Goal: Information Seeking & Learning: Check status

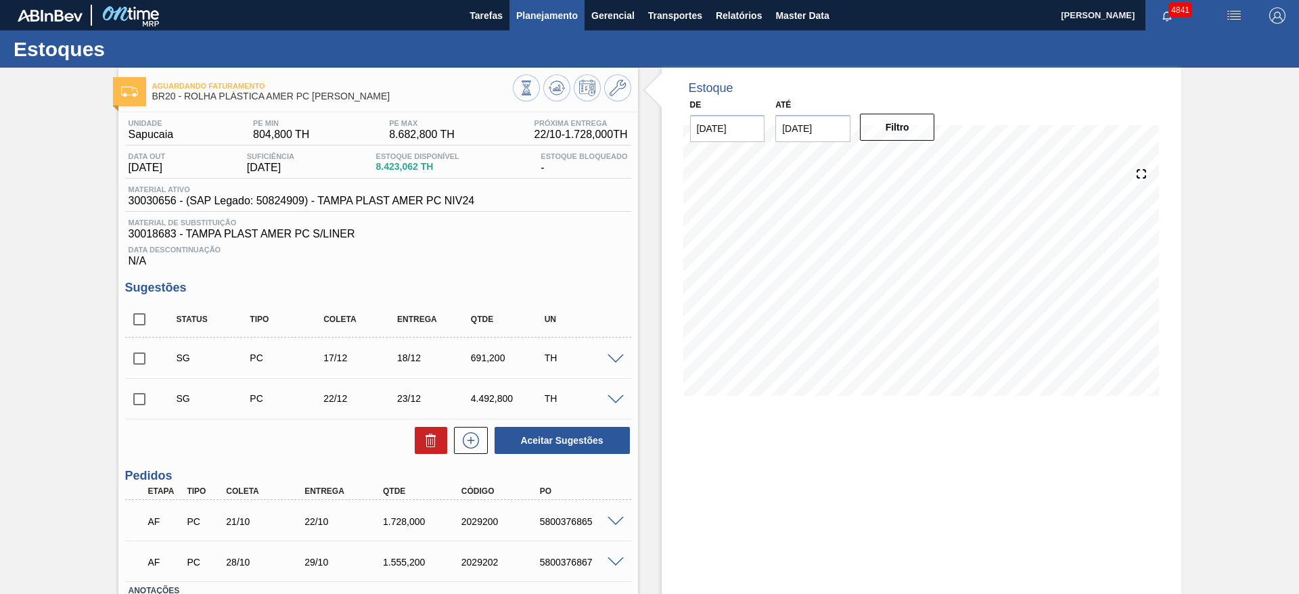
click at [548, 20] on span "Planejamento" at bounding box center [547, 15] width 62 height 16
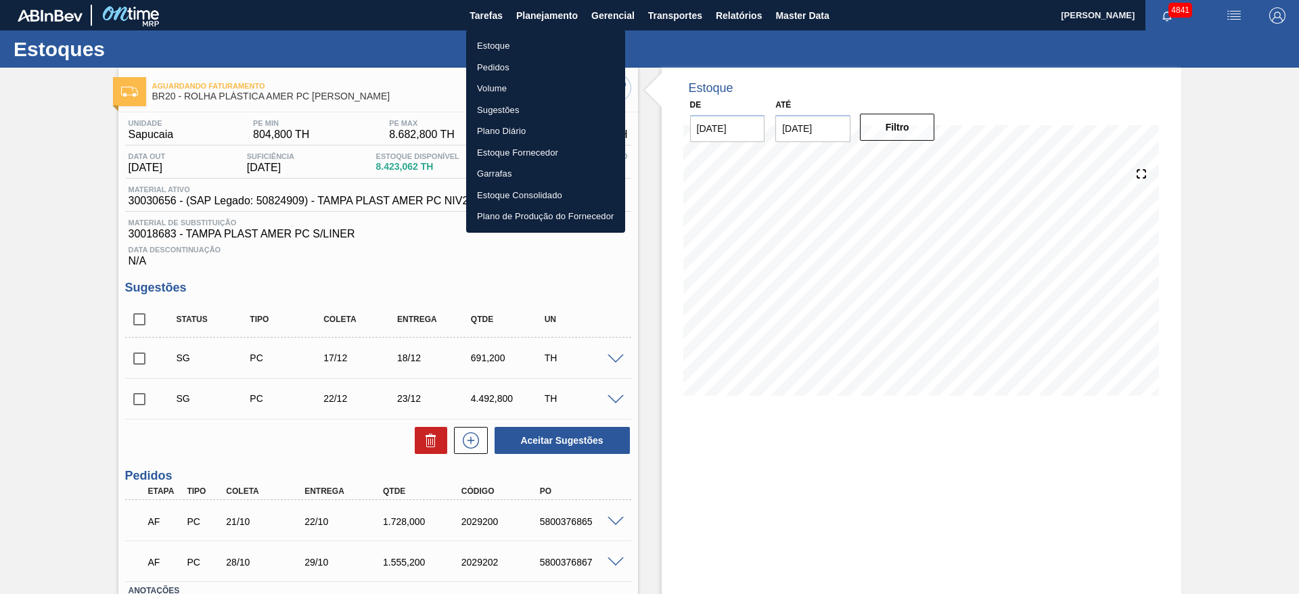
click at [497, 46] on li "Estoque" at bounding box center [545, 46] width 159 height 22
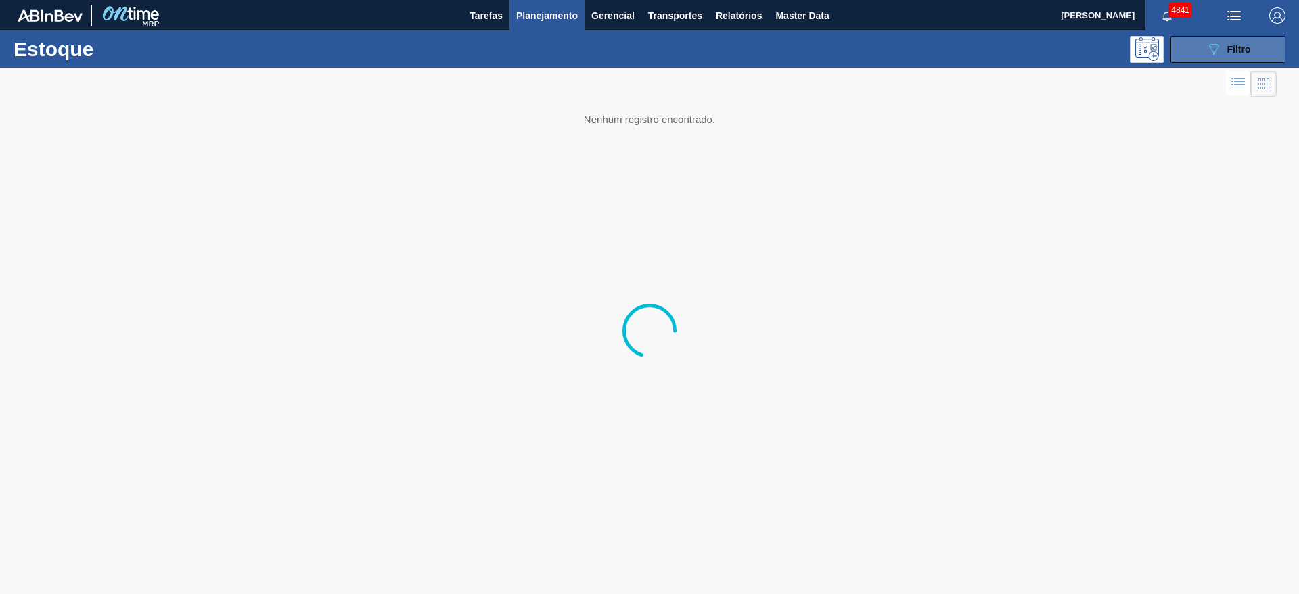
click at [865, 49] on button "089F7B8B-B2A5-4AFE-B5C0-19BA573D28AC Filtro" at bounding box center [1227, 49] width 115 height 27
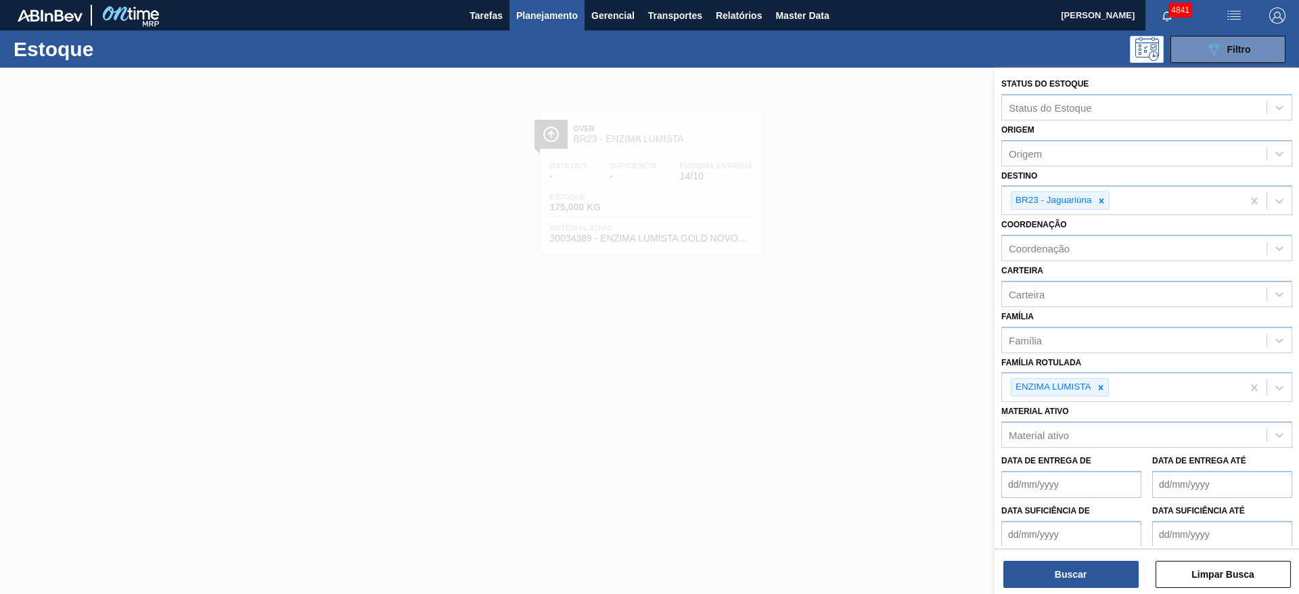
click at [660, 154] on div at bounding box center [649, 365] width 1299 height 594
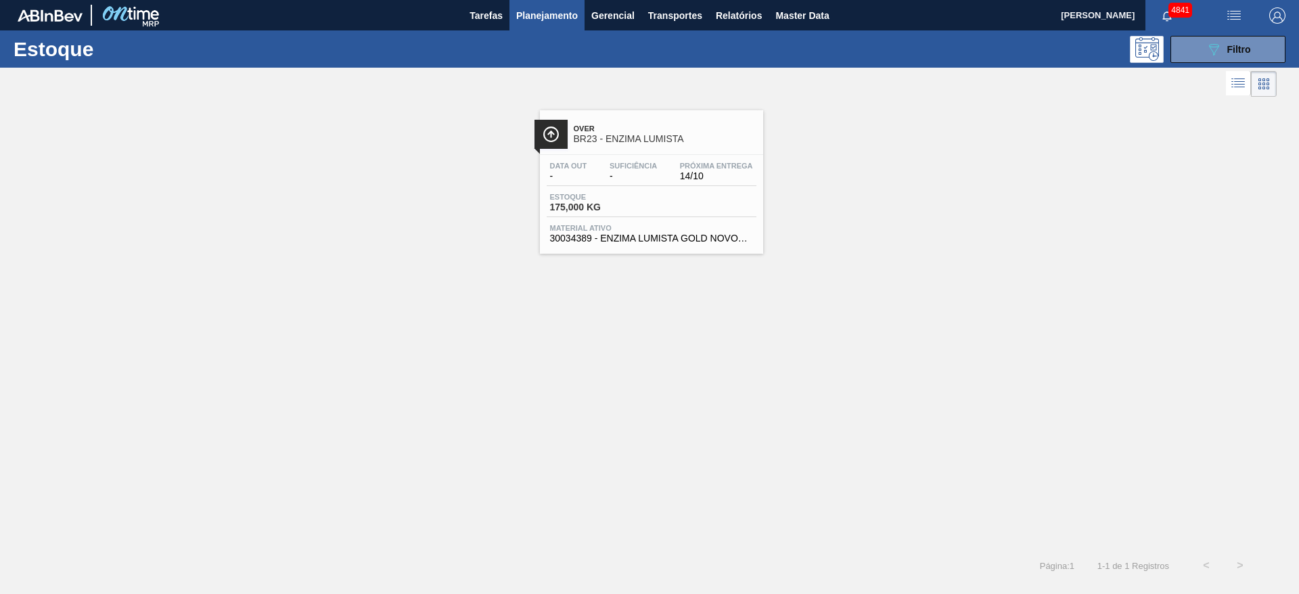
click at [685, 177] on span "14/10" at bounding box center [716, 176] width 73 height 10
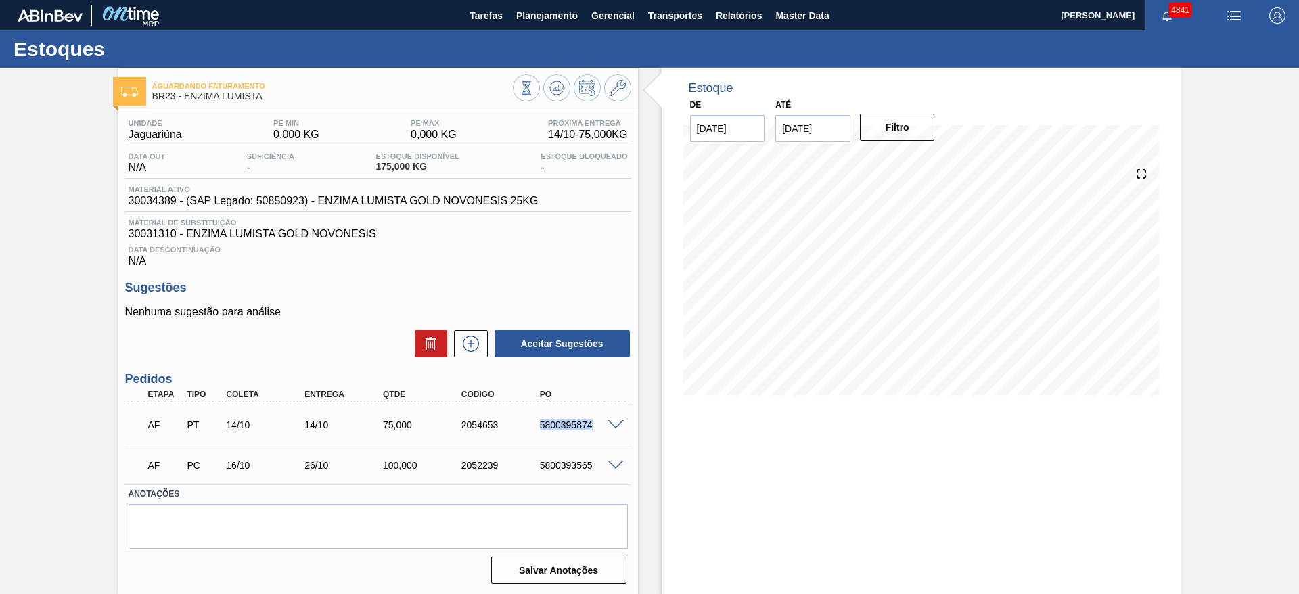
drag, startPoint x: 551, startPoint y: 425, endPoint x: 591, endPoint y: 425, distance: 39.9
click at [591, 395] on div "AF PT 14/10 14/10 75,000 2054653 5800395874" at bounding box center [374, 423] width 470 height 27
copy div "5800395874"
click at [540, 21] on span "Planejamento" at bounding box center [547, 15] width 62 height 16
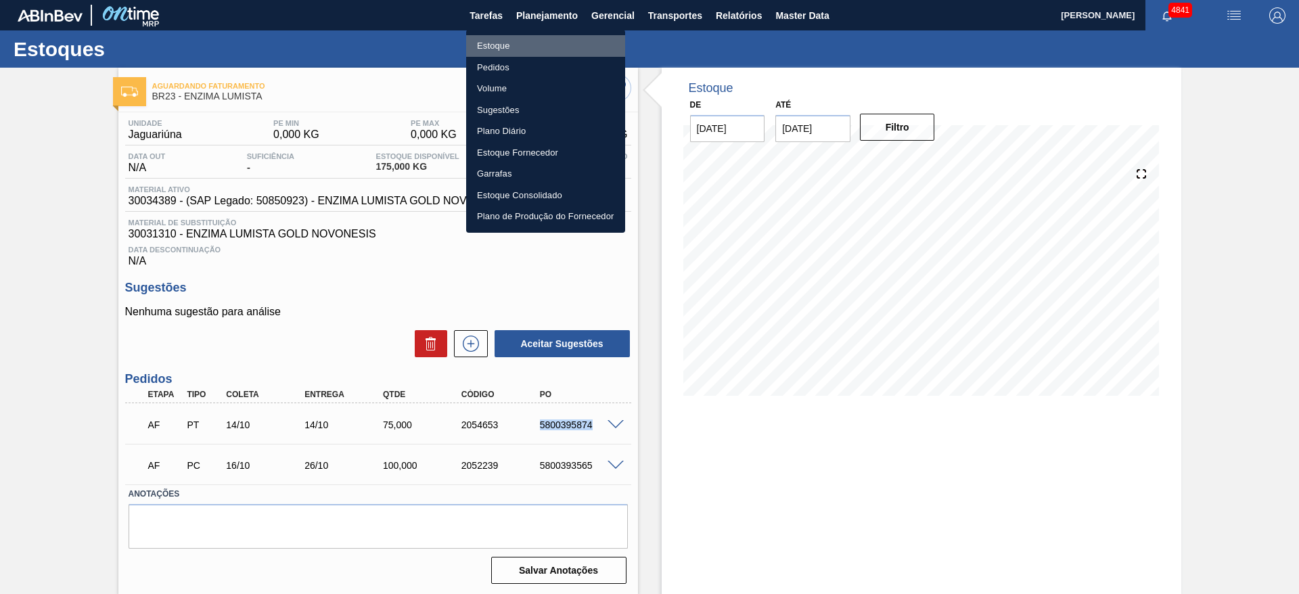
click at [531, 40] on li "Estoque" at bounding box center [545, 46] width 159 height 22
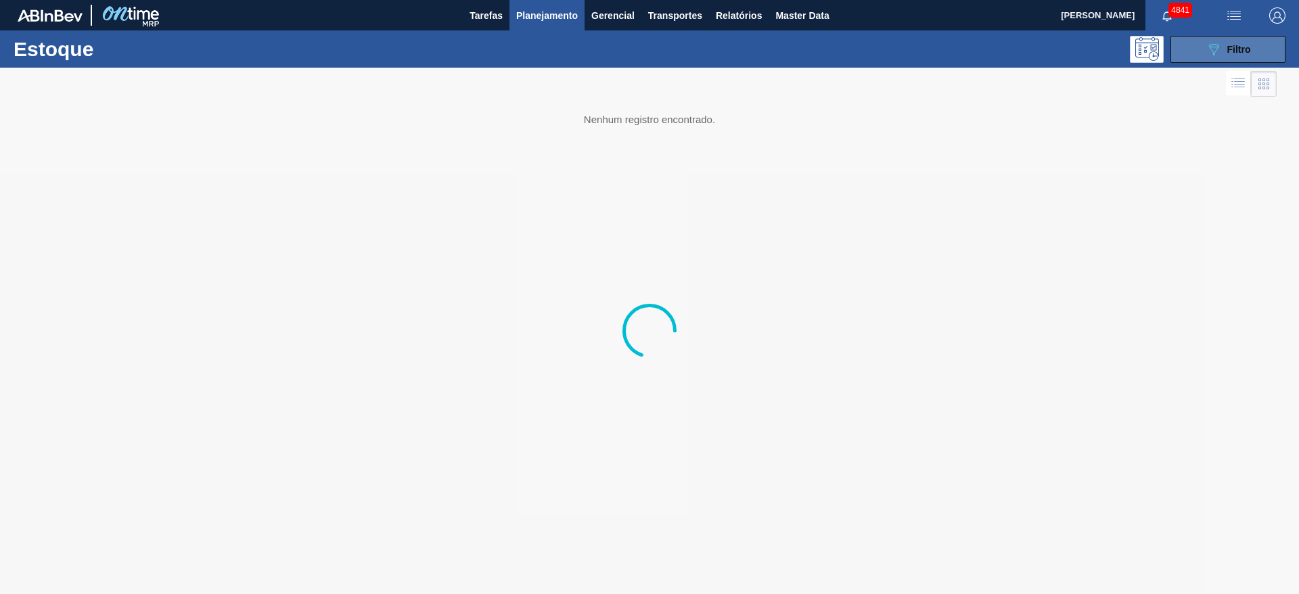
click at [865, 41] on button "089F7B8B-B2A5-4AFE-B5C0-19BA573D28AC Filtro" at bounding box center [1227, 49] width 115 height 27
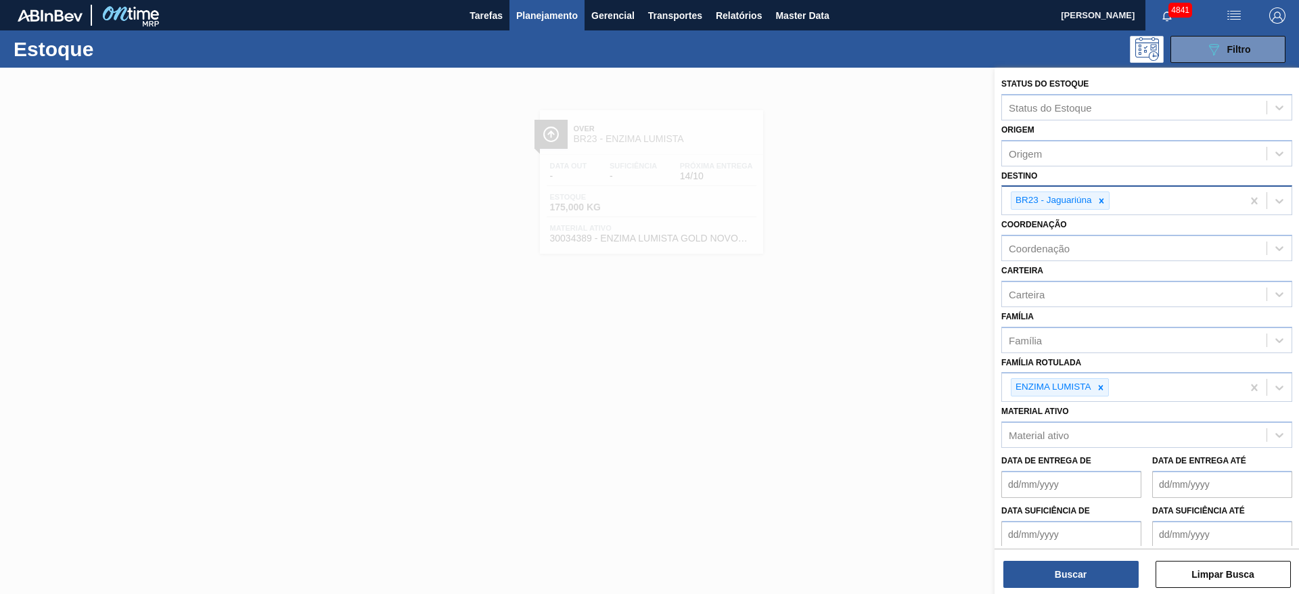
click at [865, 202] on icon at bounding box center [1101, 200] width 5 height 5
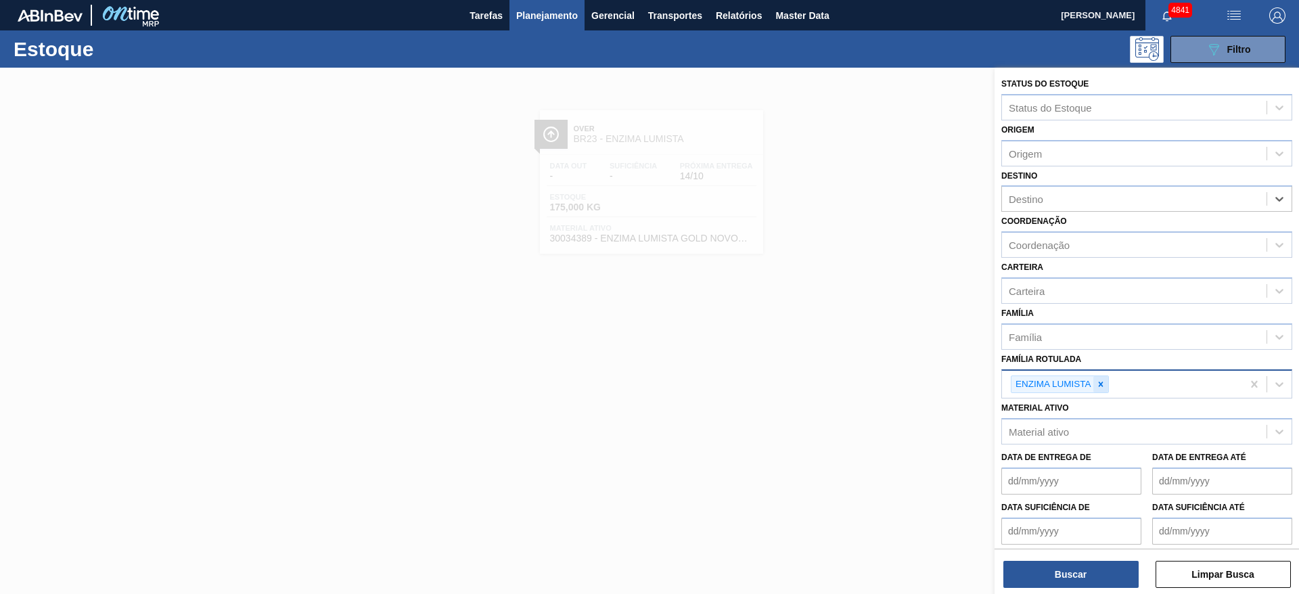
click at [865, 383] on icon at bounding box center [1100, 384] width 9 height 9
click at [865, 395] on div "Material ativo" at bounding box center [1134, 429] width 265 height 20
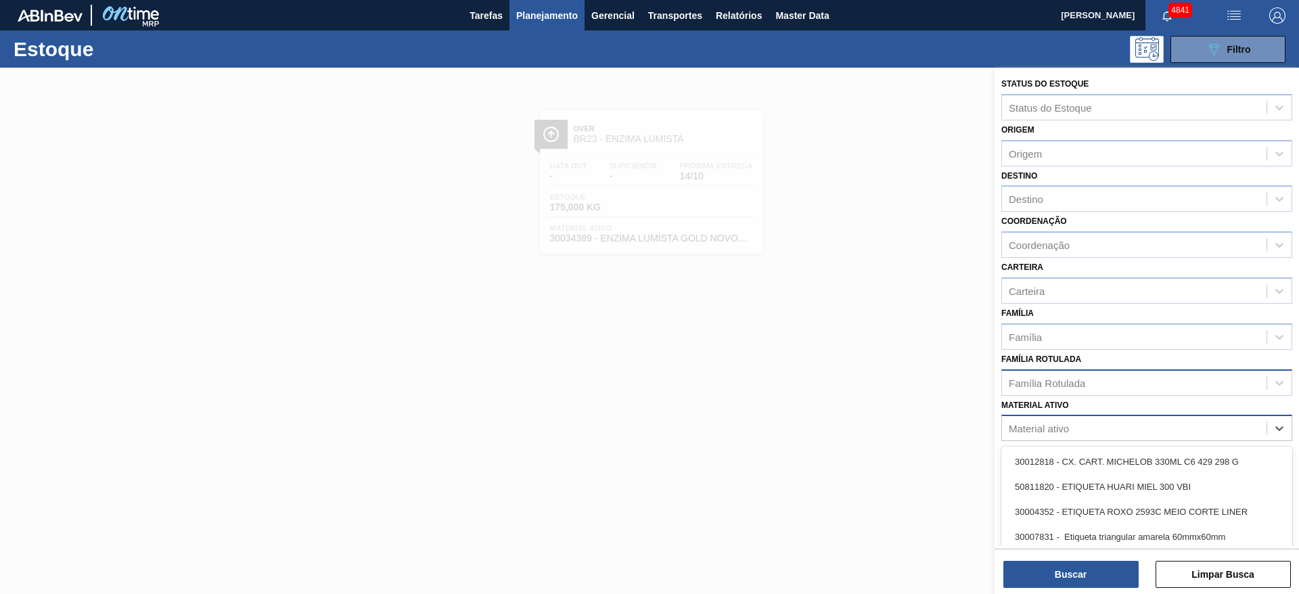
paste ativo "30008340"
type ativo "30008340"
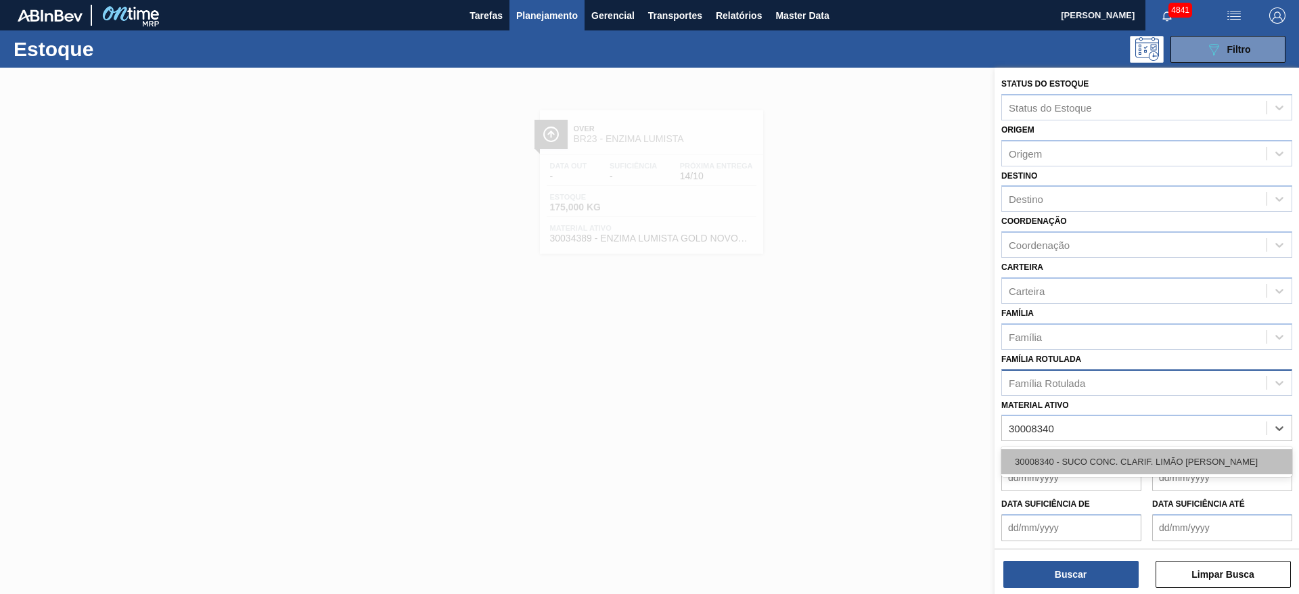
click at [865, 395] on div "30008340 - SUCO CONC. CLARIF. LIMÃO [PERSON_NAME]" at bounding box center [1146, 461] width 291 height 25
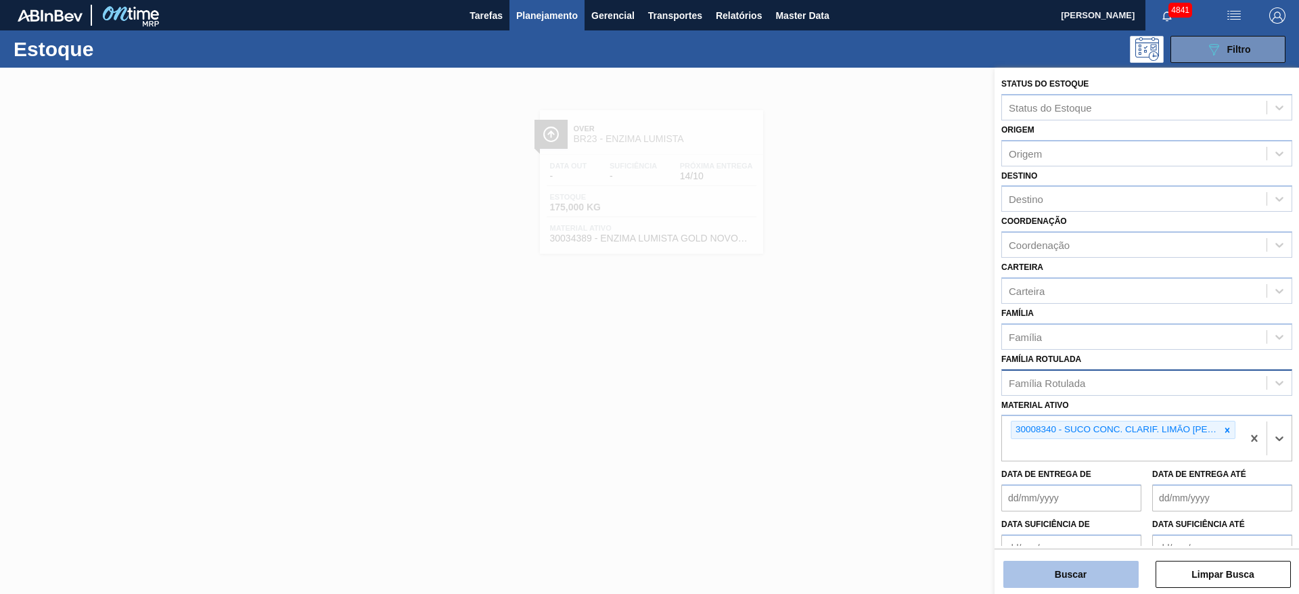
click at [865, 395] on button "Buscar" at bounding box center [1070, 574] width 135 height 27
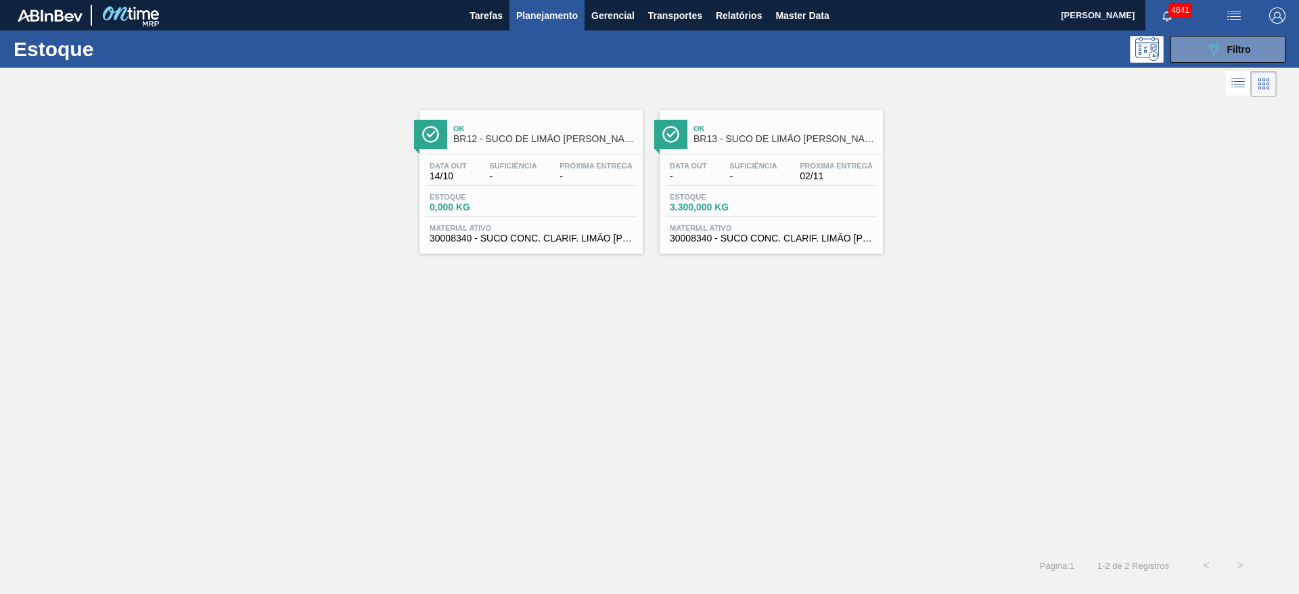
click at [724, 214] on div "Estoque 3.300,000 KG" at bounding box center [771, 205] width 210 height 24
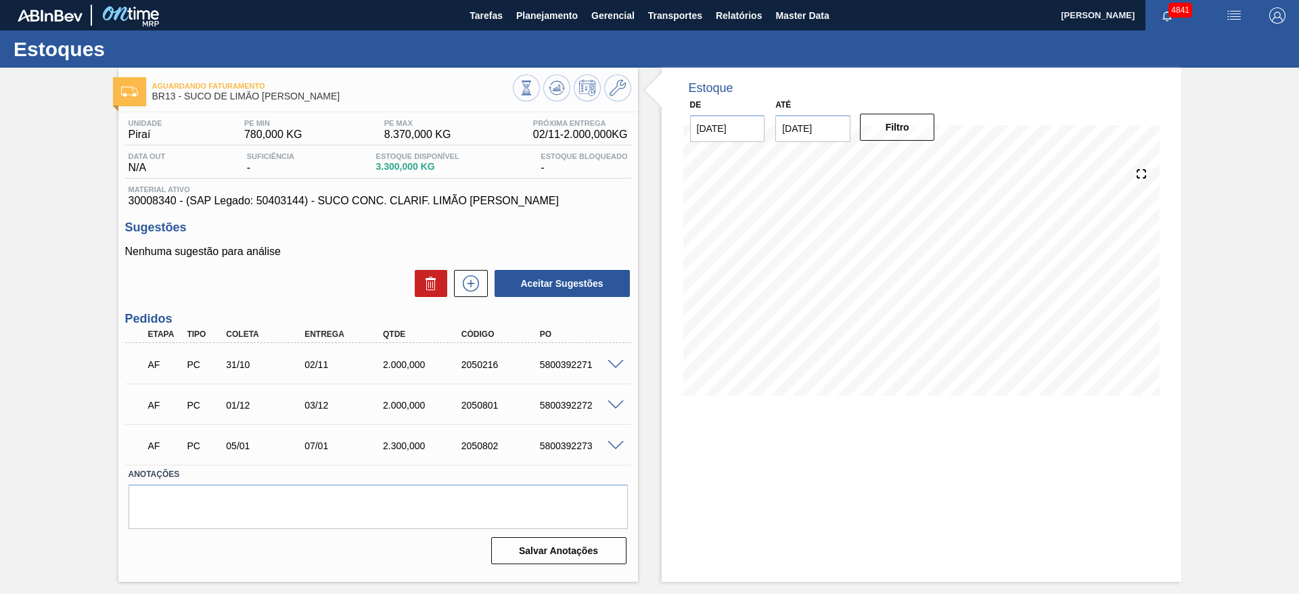
click at [618, 363] on span at bounding box center [616, 365] width 16 height 10
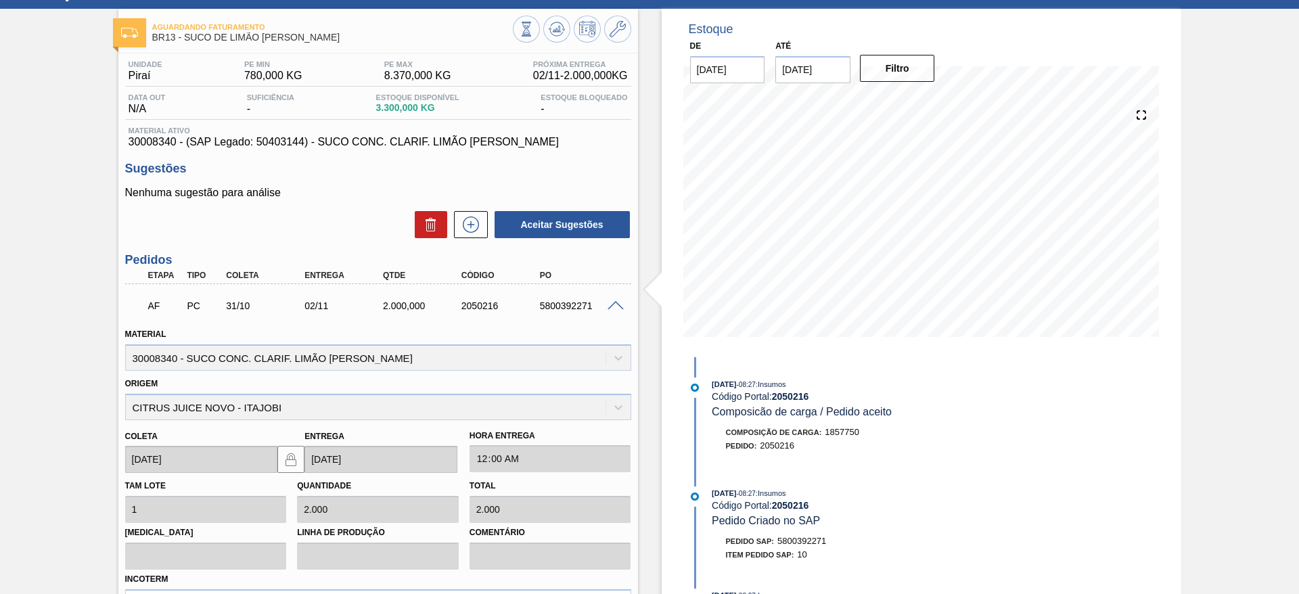
scroll to position [101, 0]
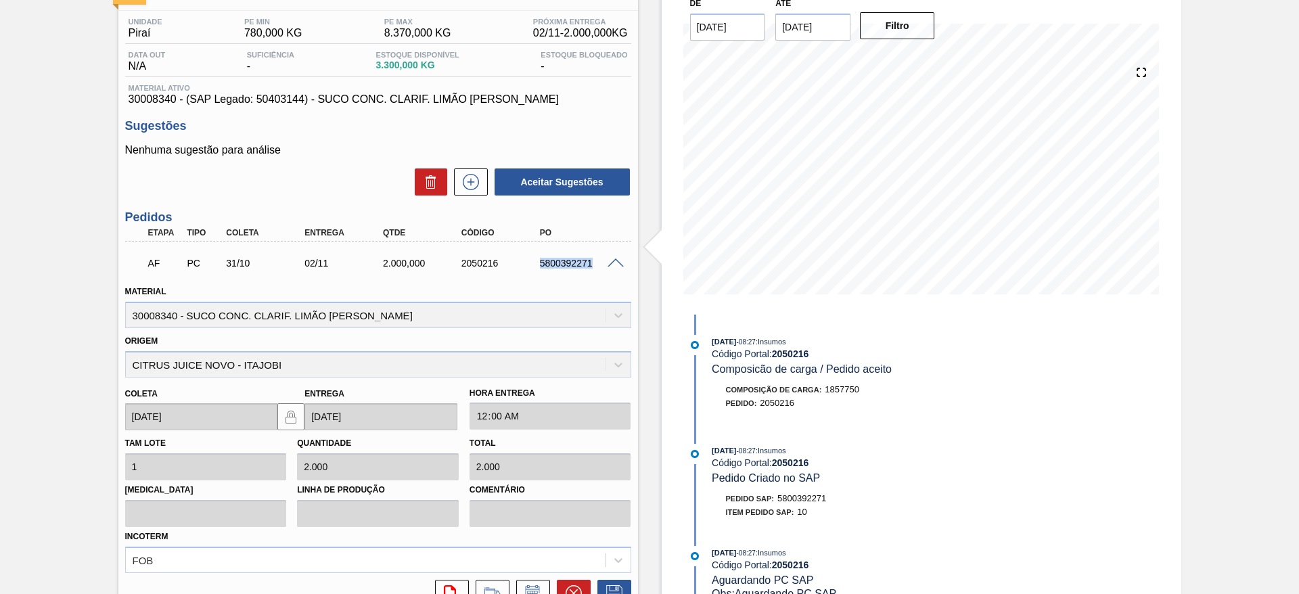
drag, startPoint x: 548, startPoint y: 268, endPoint x: 597, endPoint y: 269, distance: 49.4
click at [597, 269] on div "AF PC 31/10 02/11 2.000,000 2050216 5800392271" at bounding box center [374, 261] width 470 height 27
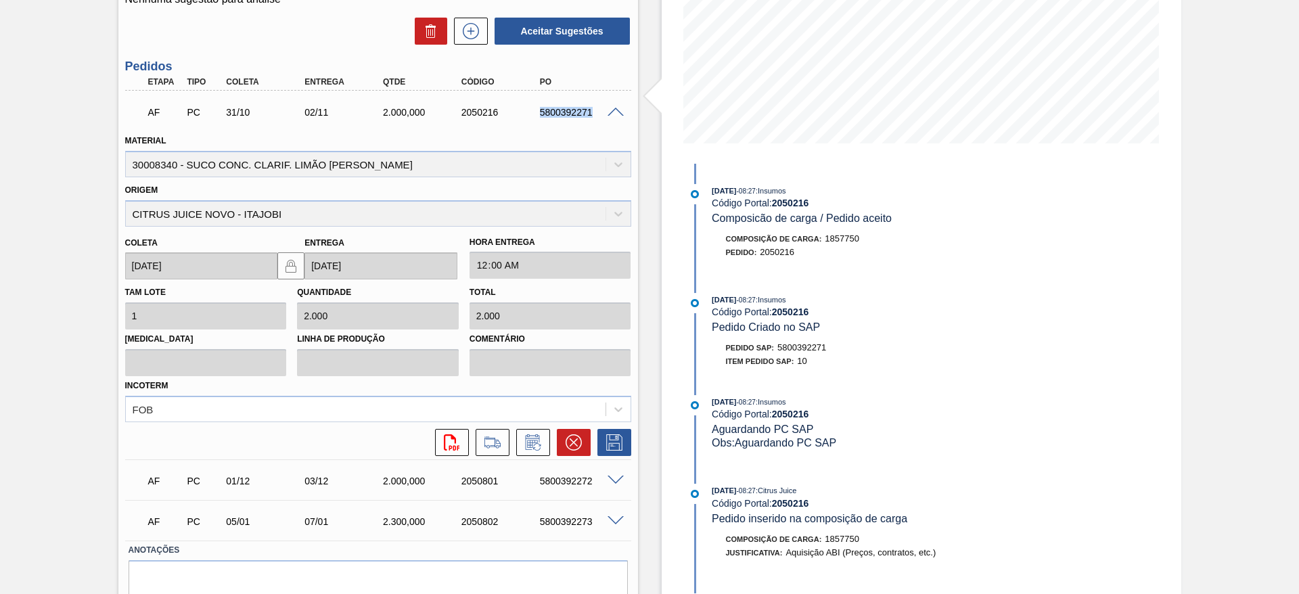
scroll to position [208, 0]
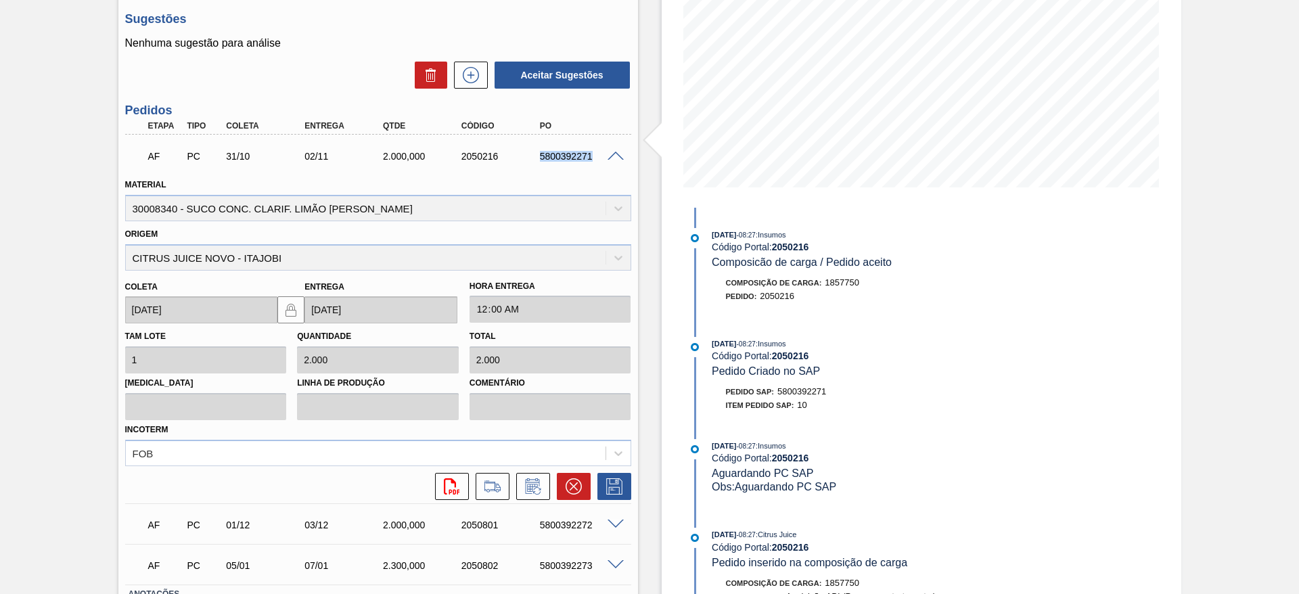
copy div "5800392271"
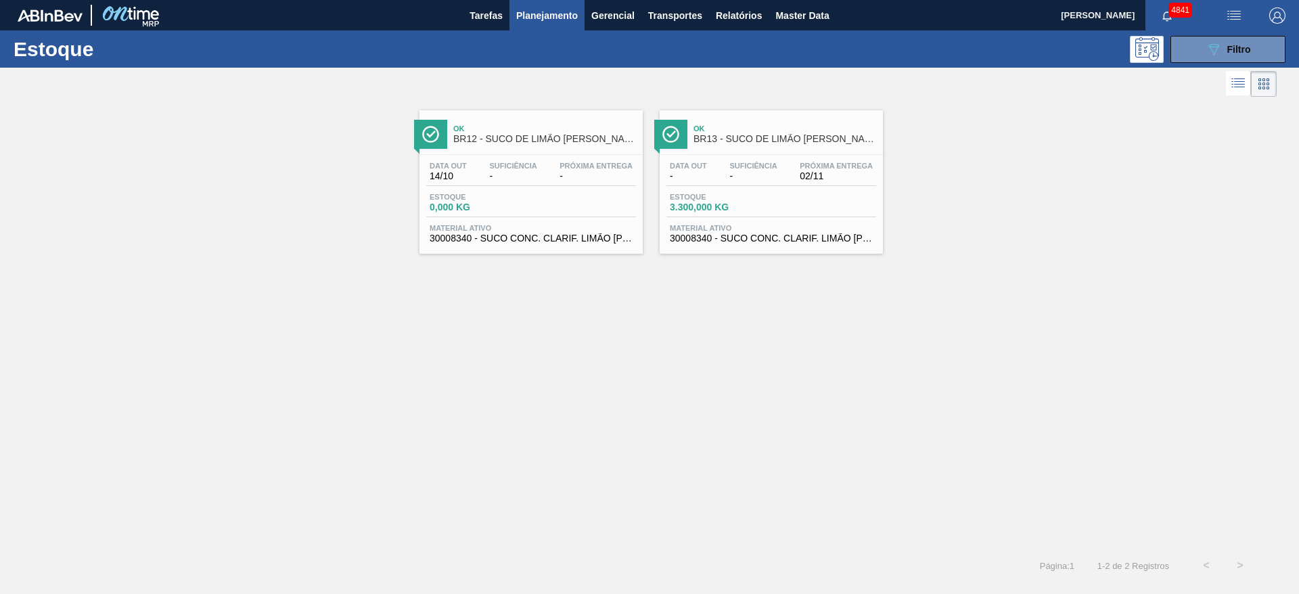
click at [830, 210] on div "Estoque 3.300,000 KG" at bounding box center [771, 205] width 210 height 24
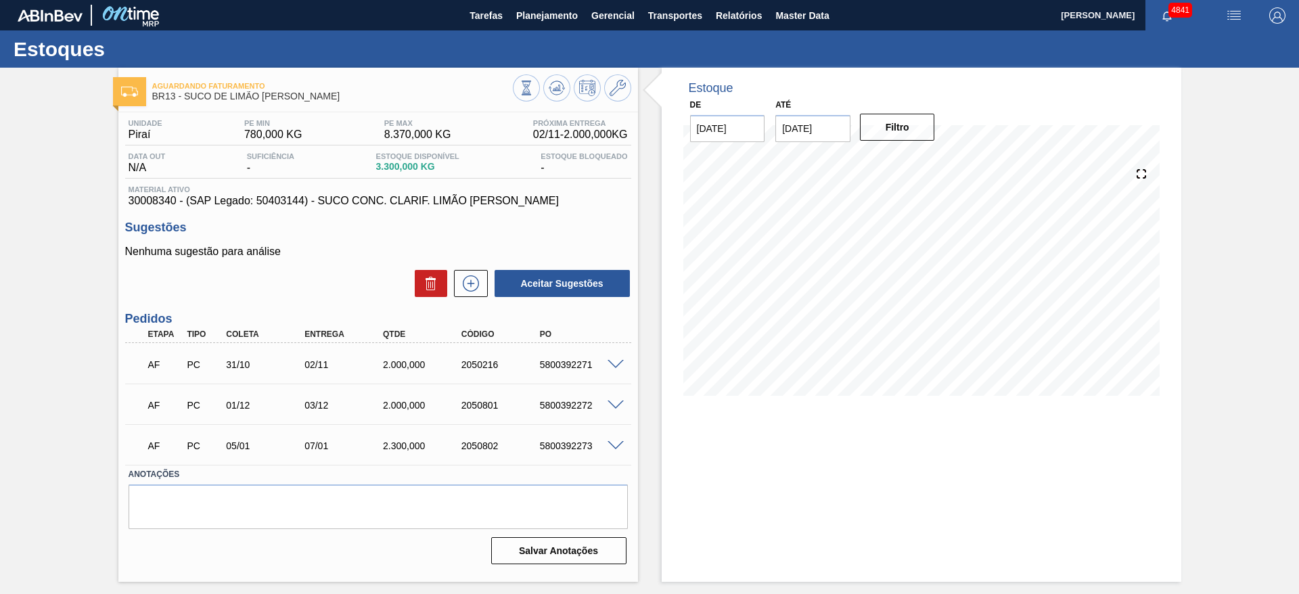
click at [618, 365] on span at bounding box center [616, 365] width 16 height 10
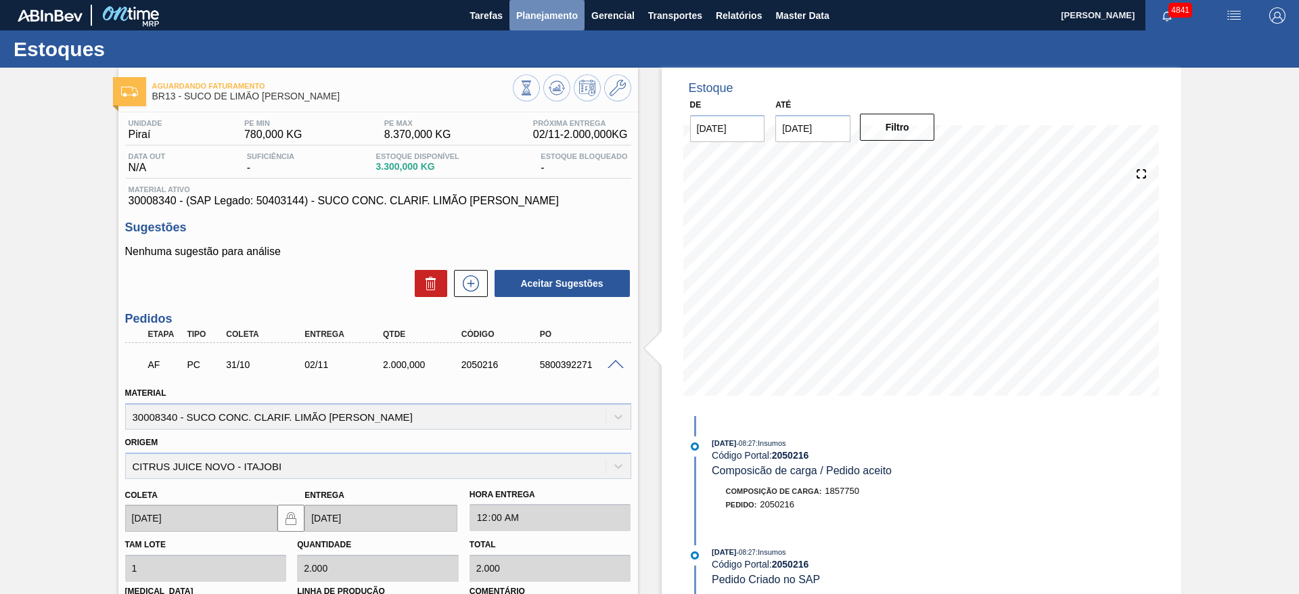
click at [560, 12] on span "Planejamento" at bounding box center [547, 15] width 62 height 16
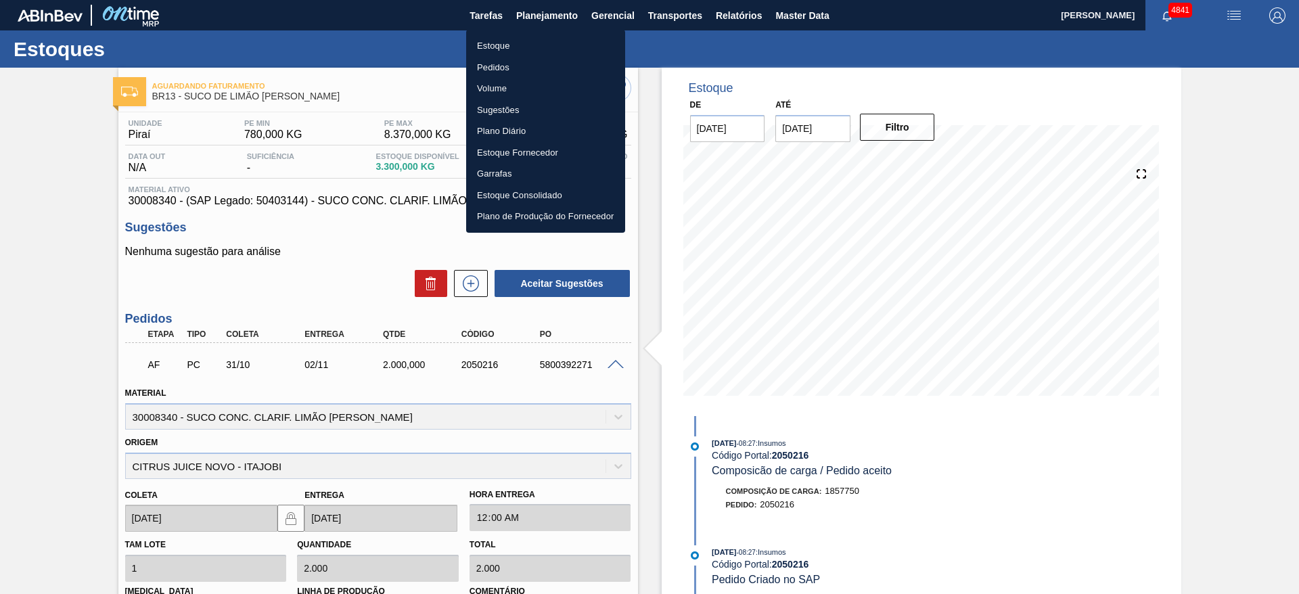
click at [532, 40] on li "Estoque" at bounding box center [545, 46] width 159 height 22
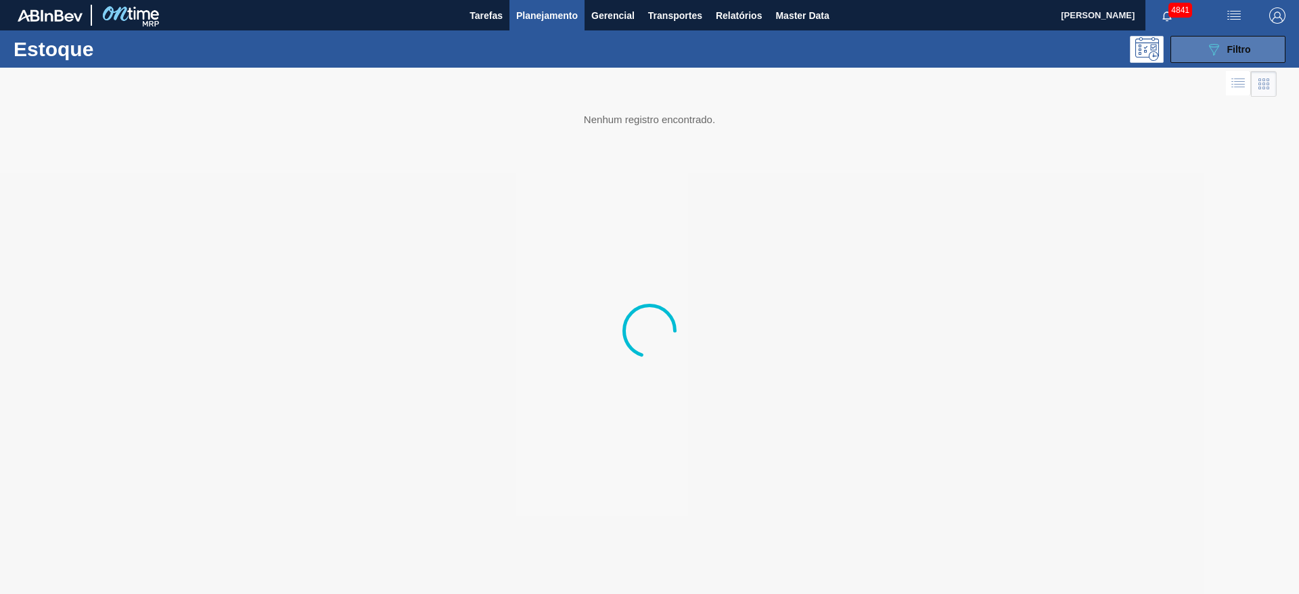
click at [865, 44] on button "089F7B8B-B2A5-4AFE-B5C0-19BA573D28AC Filtro" at bounding box center [1227, 49] width 115 height 27
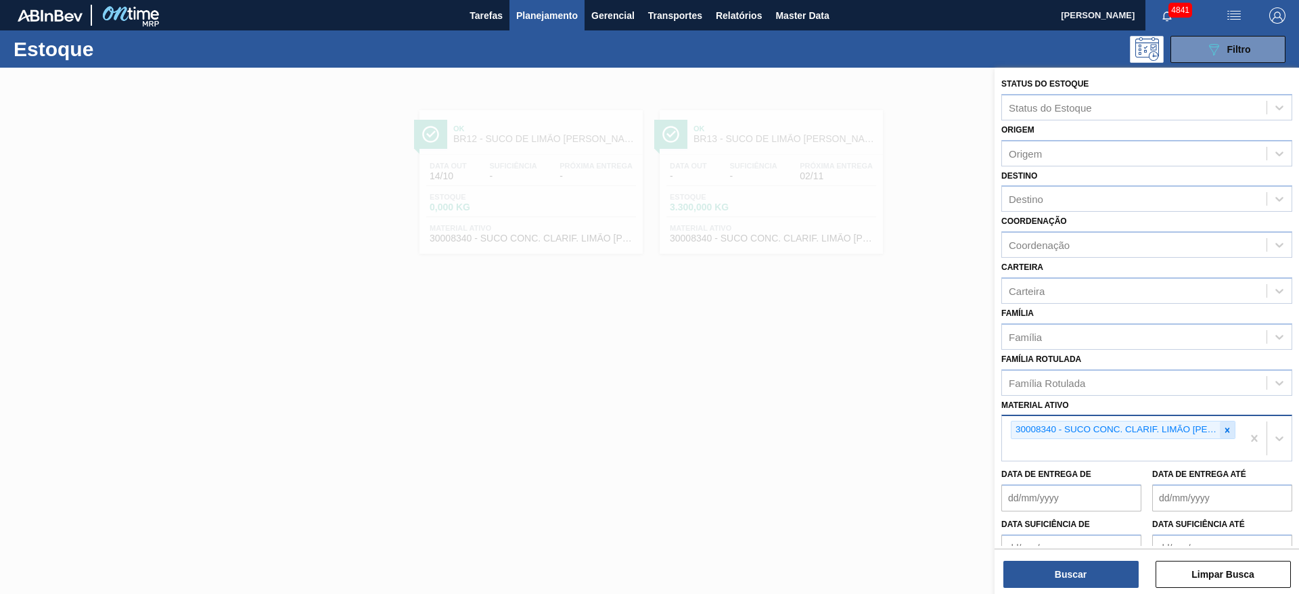
click at [865, 395] on icon at bounding box center [1226, 430] width 9 height 9
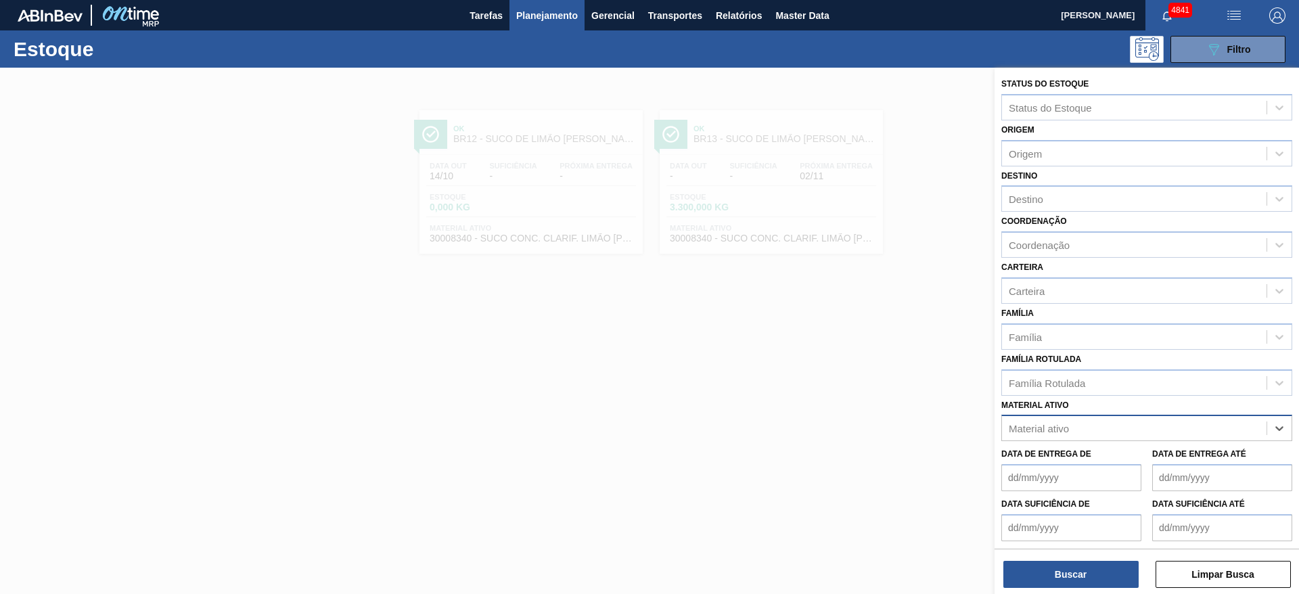
paste ativo "30034483"
type ativo "30034483"
click at [865, 395] on div "30034483 - AROMA NAT TASTESENSE 20639899" at bounding box center [1146, 461] width 291 height 25
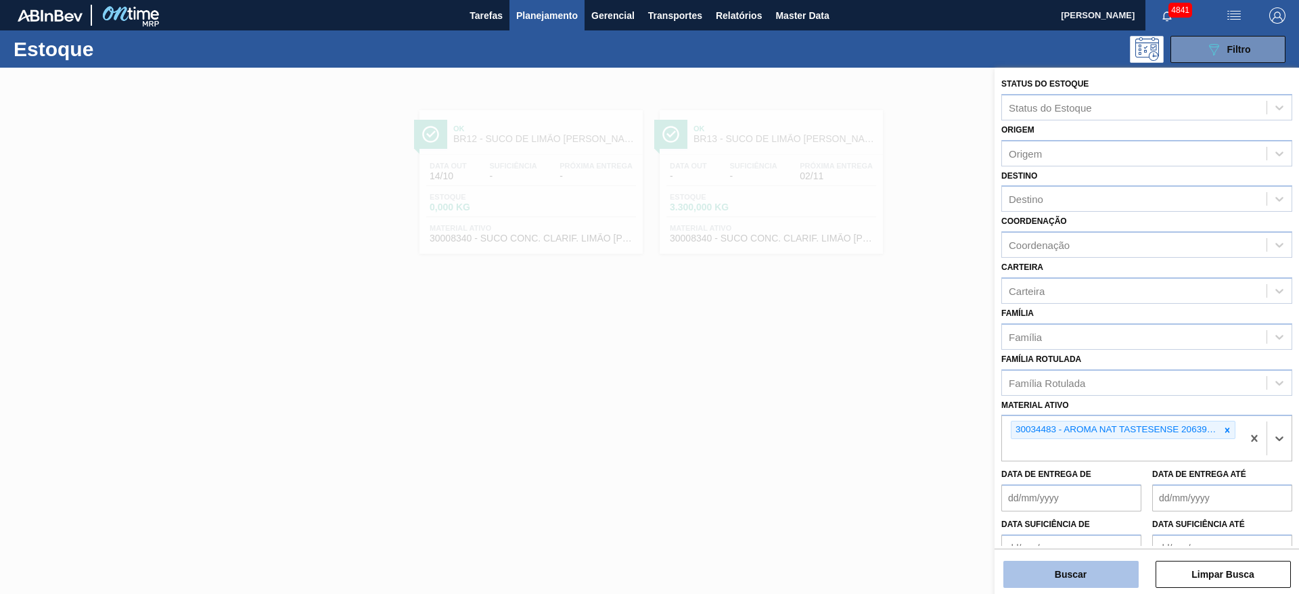
click at [865, 395] on button "Buscar" at bounding box center [1070, 574] width 135 height 27
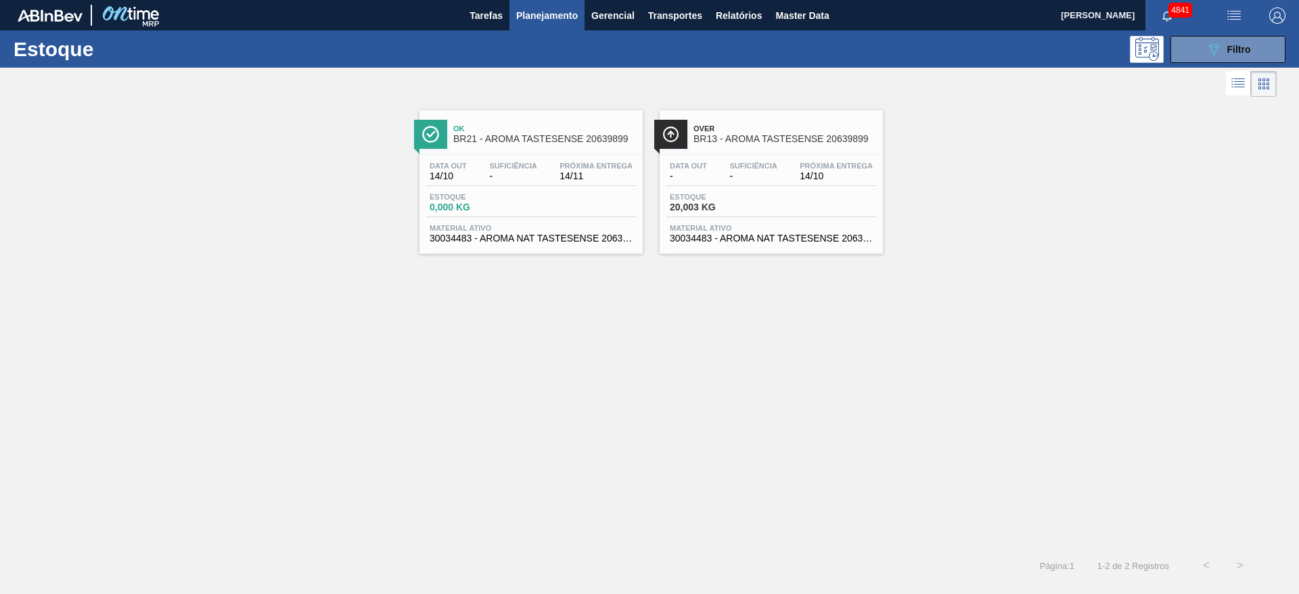
click at [781, 175] on div "Data out - Suficiência - Próxima Entrega 14/10" at bounding box center [771, 174] width 210 height 24
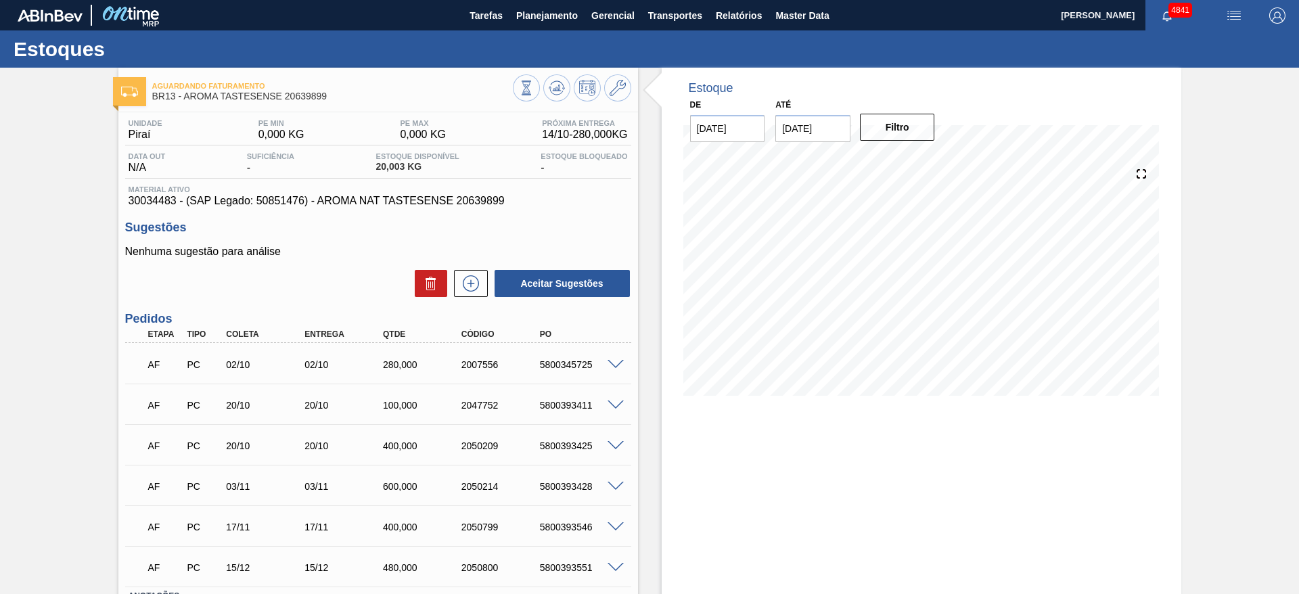
click at [619, 362] on span at bounding box center [616, 365] width 16 height 10
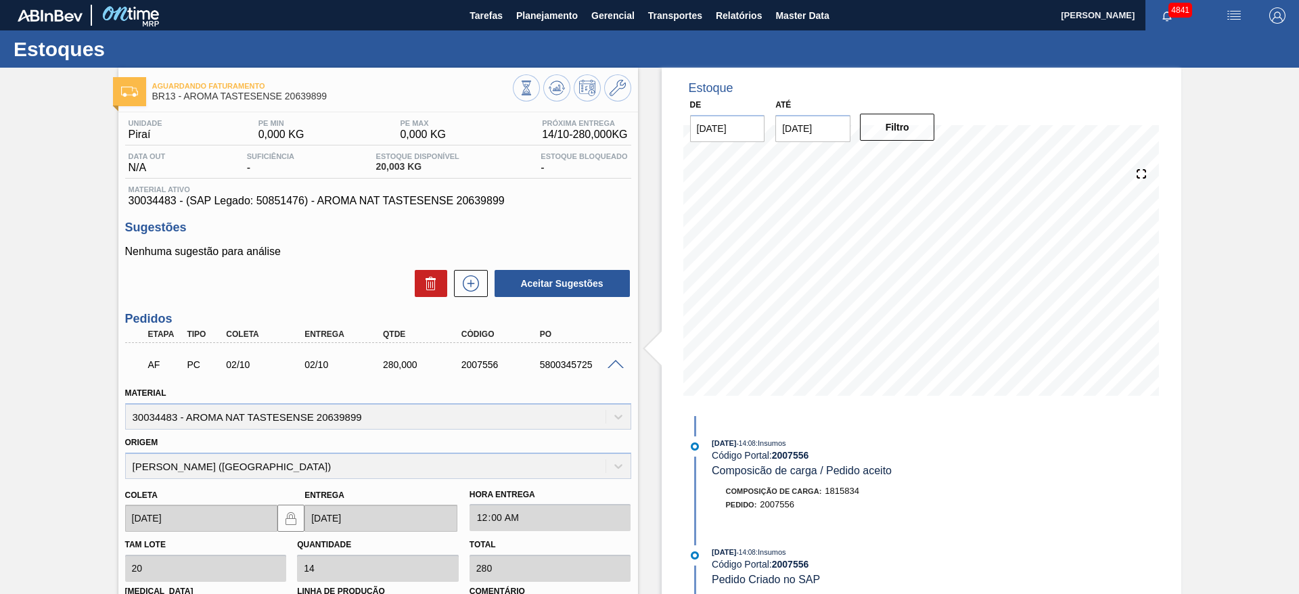
click at [616, 363] on span at bounding box center [616, 365] width 16 height 10
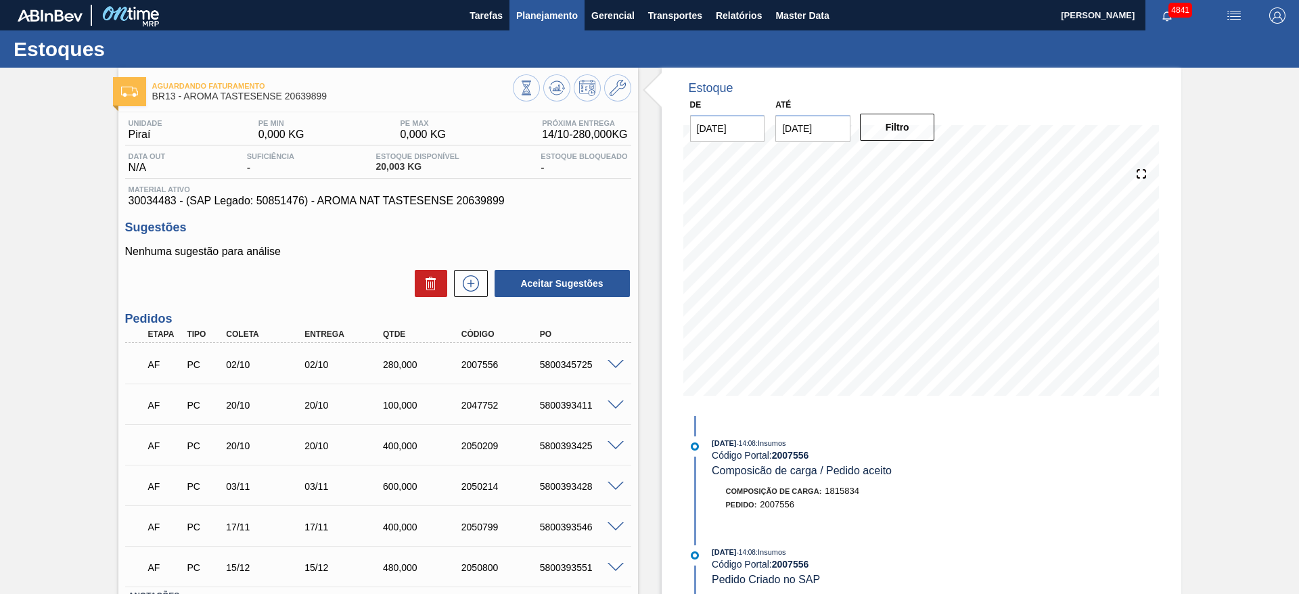
click at [564, 5] on button "Planejamento" at bounding box center [546, 15] width 75 height 30
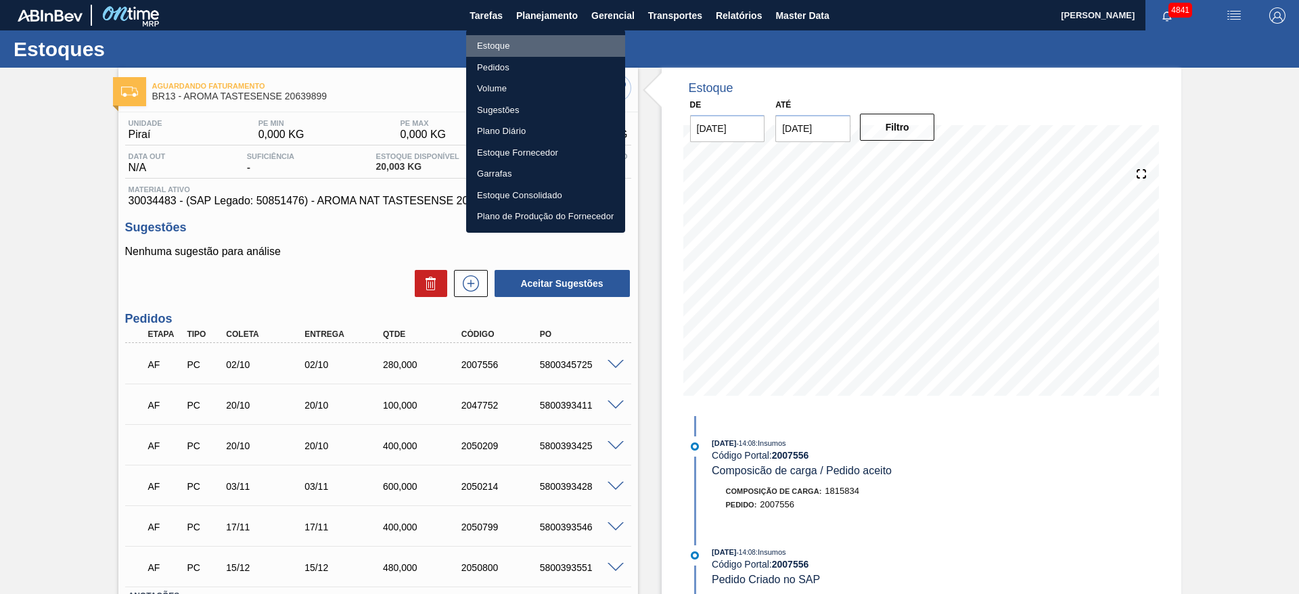
click at [531, 46] on li "Estoque" at bounding box center [545, 46] width 159 height 22
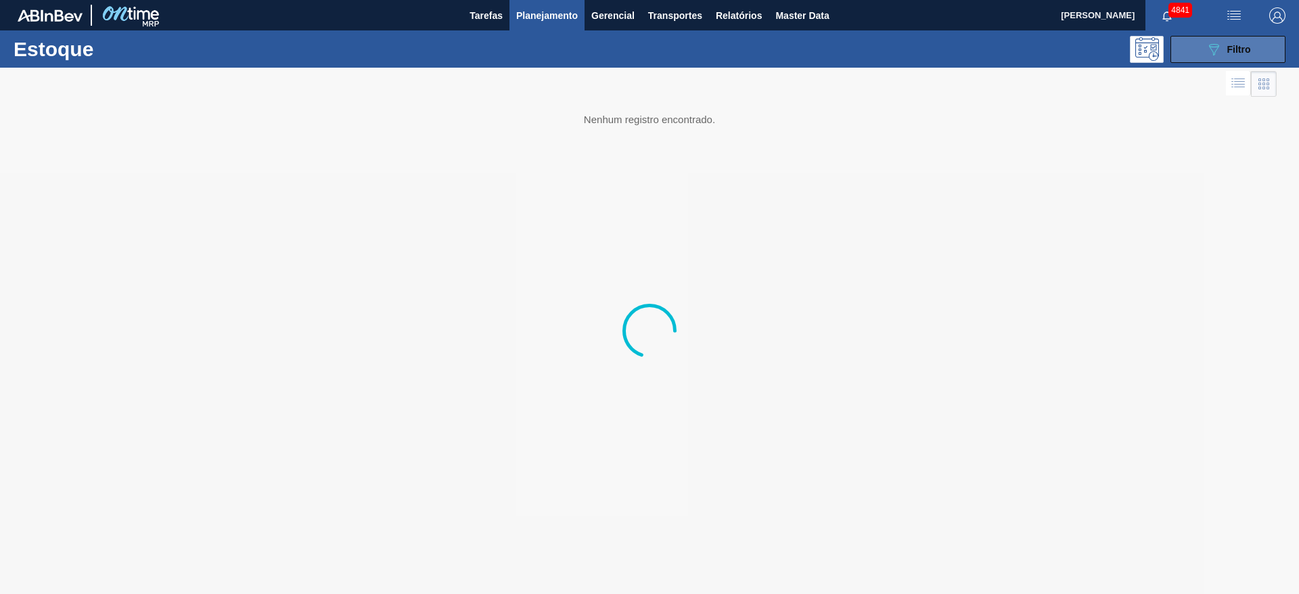
click at [865, 53] on button "089F7B8B-B2A5-4AFE-B5C0-19BA573D28AC Filtro" at bounding box center [1227, 49] width 115 height 27
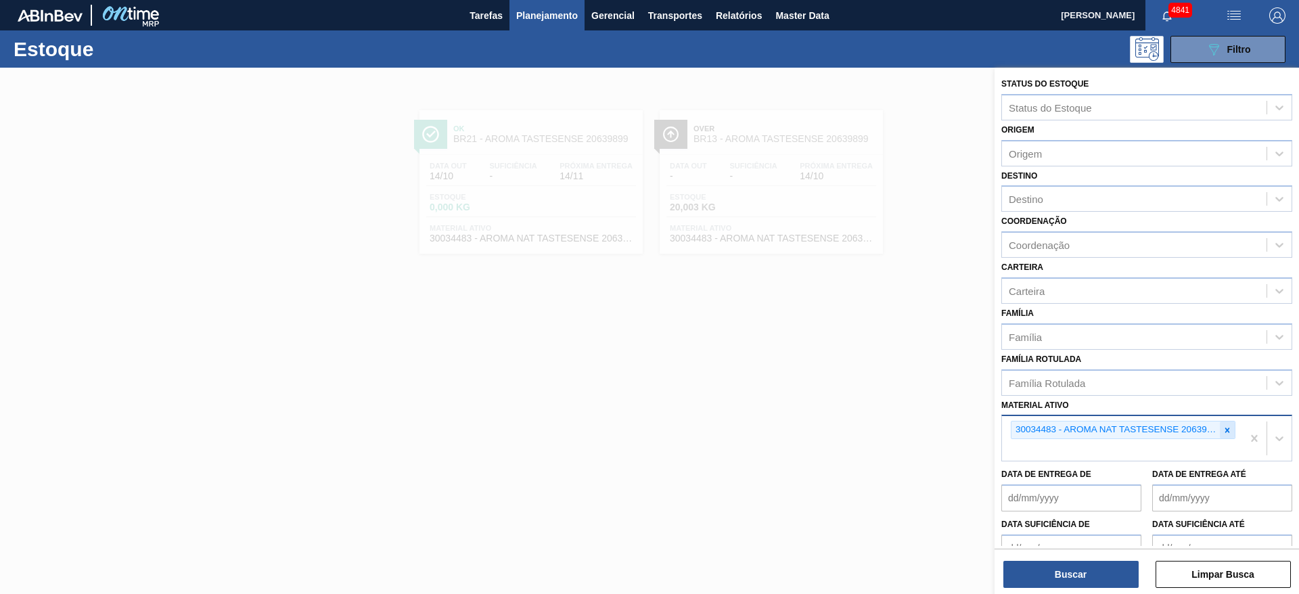
click at [865, 395] on icon at bounding box center [1226, 430] width 9 height 9
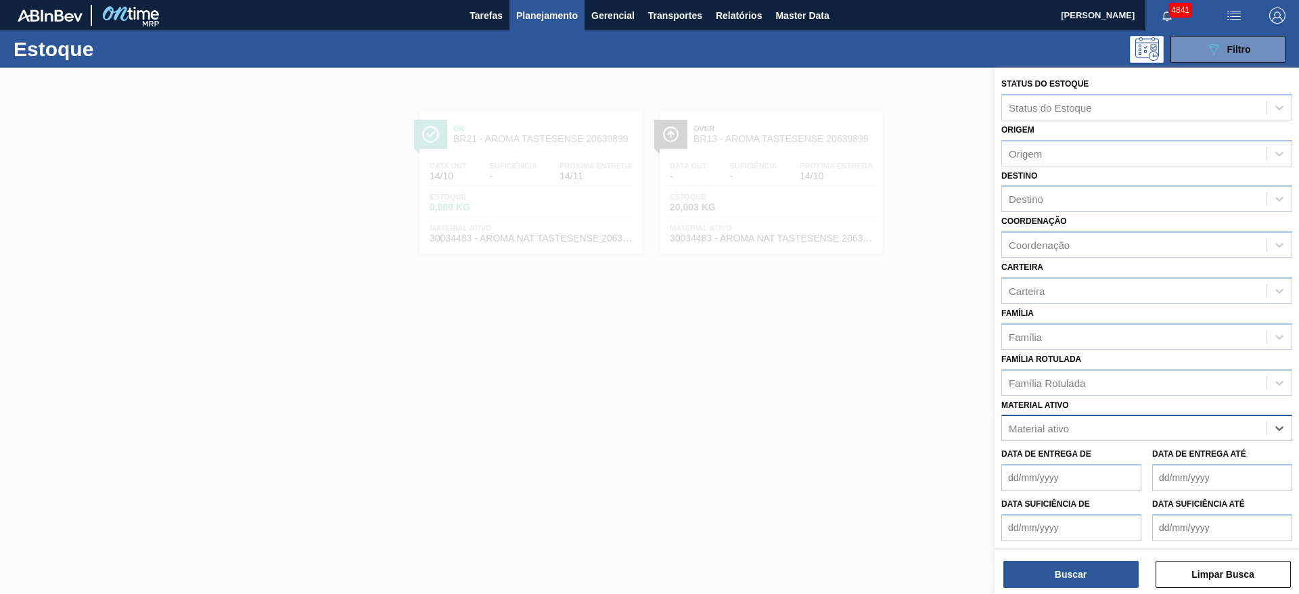
paste ativo "30034518"
type ativo "30034518"
click at [865, 395] on div "30034518 - ENZIMA ALPHALASE THP 28KG" at bounding box center [1146, 461] width 291 height 25
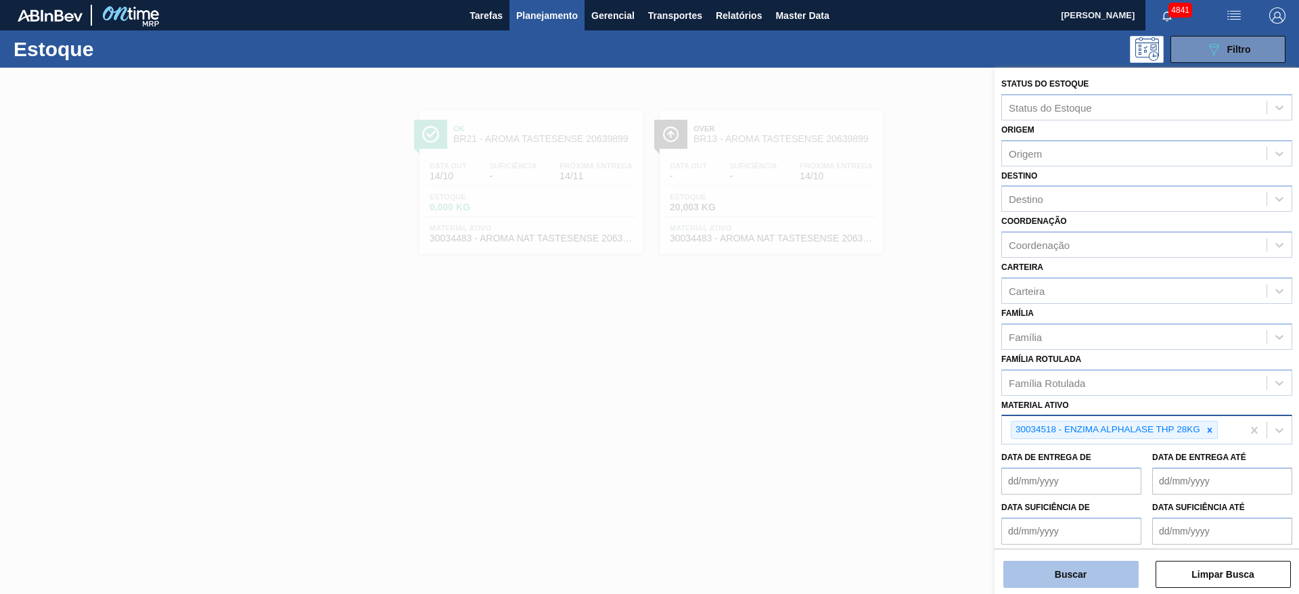
click at [865, 395] on button "Buscar" at bounding box center [1070, 574] width 135 height 27
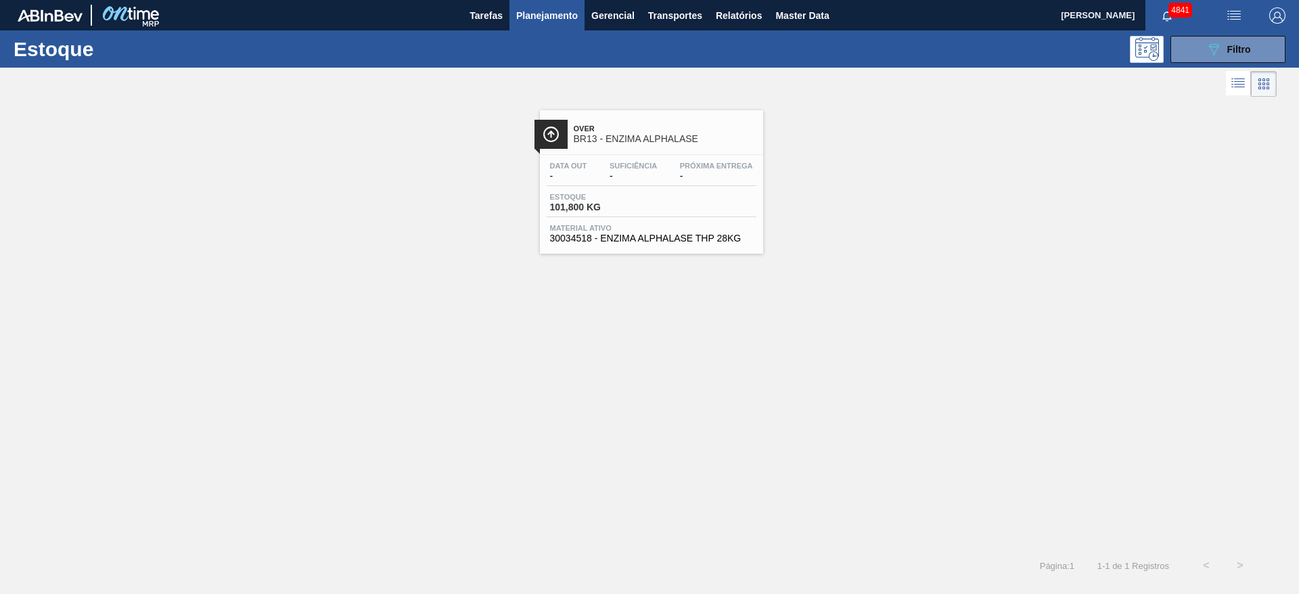
click at [675, 187] on div "Data out - Suficiência - Próxima Entrega - Estoque 101,800 KG Material ativo 30…" at bounding box center [651, 201] width 223 height 92
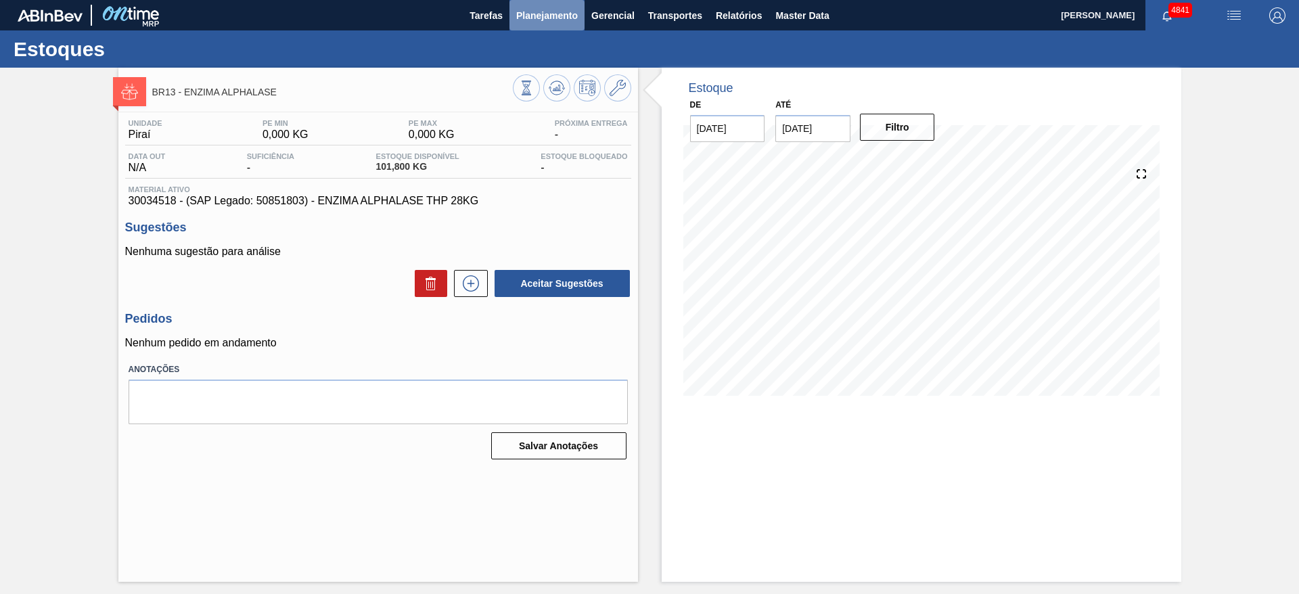
click at [561, 13] on span "Planejamento" at bounding box center [547, 15] width 62 height 16
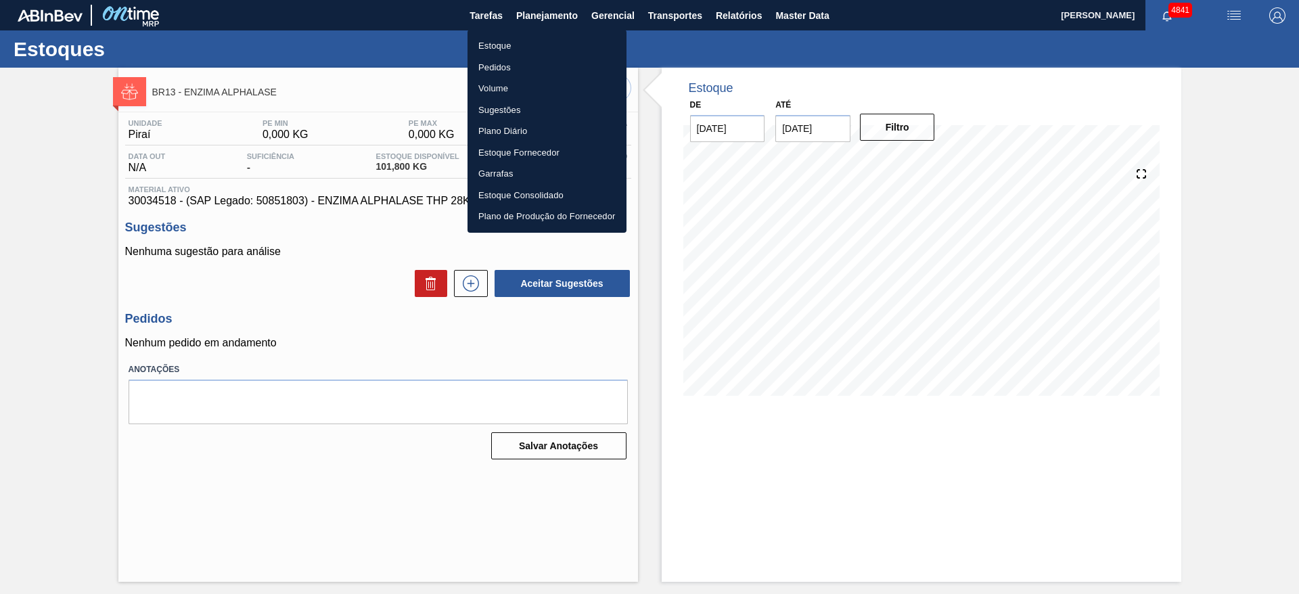
click at [549, 43] on li "Estoque" at bounding box center [546, 46] width 159 height 22
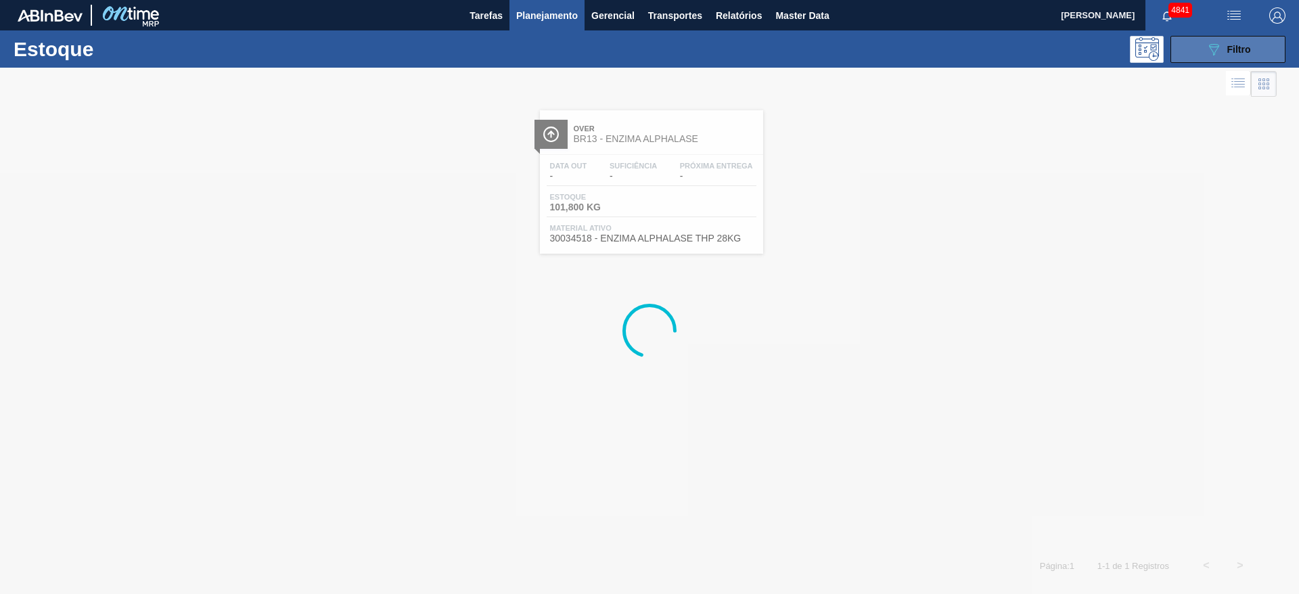
click at [865, 56] on icon "089F7B8B-B2A5-4AFE-B5C0-19BA573D28AC" at bounding box center [1214, 49] width 16 height 16
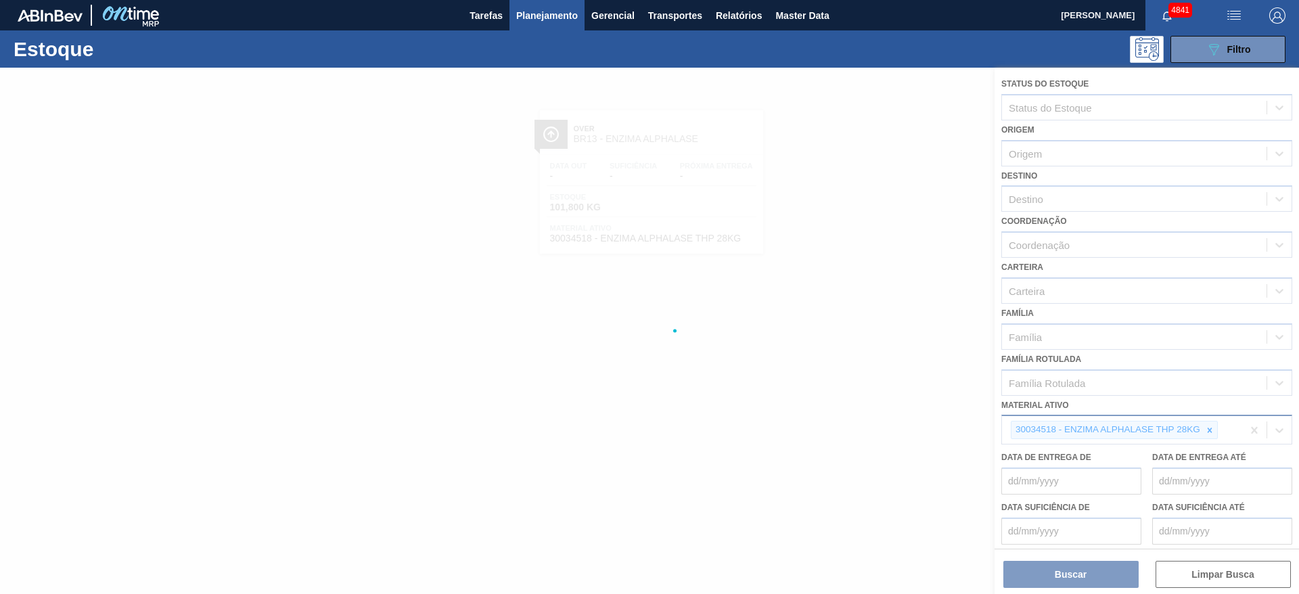
click at [865, 395] on icon at bounding box center [1209, 430] width 9 height 9
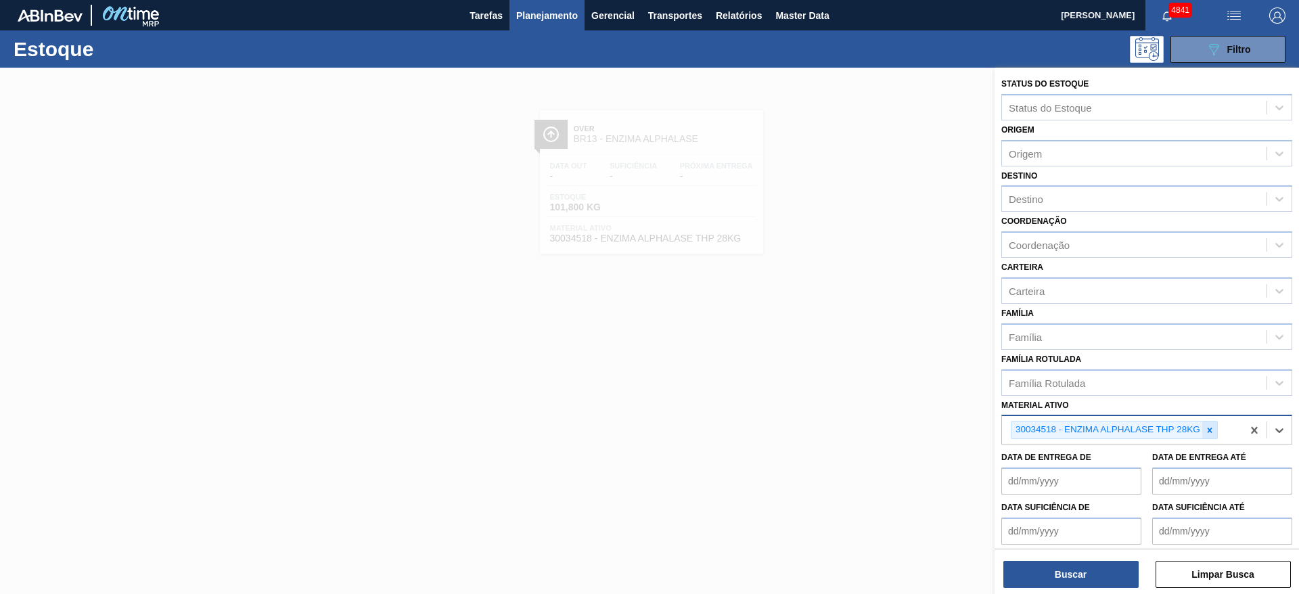
click at [865, 395] on icon at bounding box center [1209, 430] width 9 height 9
paste ativo "30034484"
type ativo "30034484"
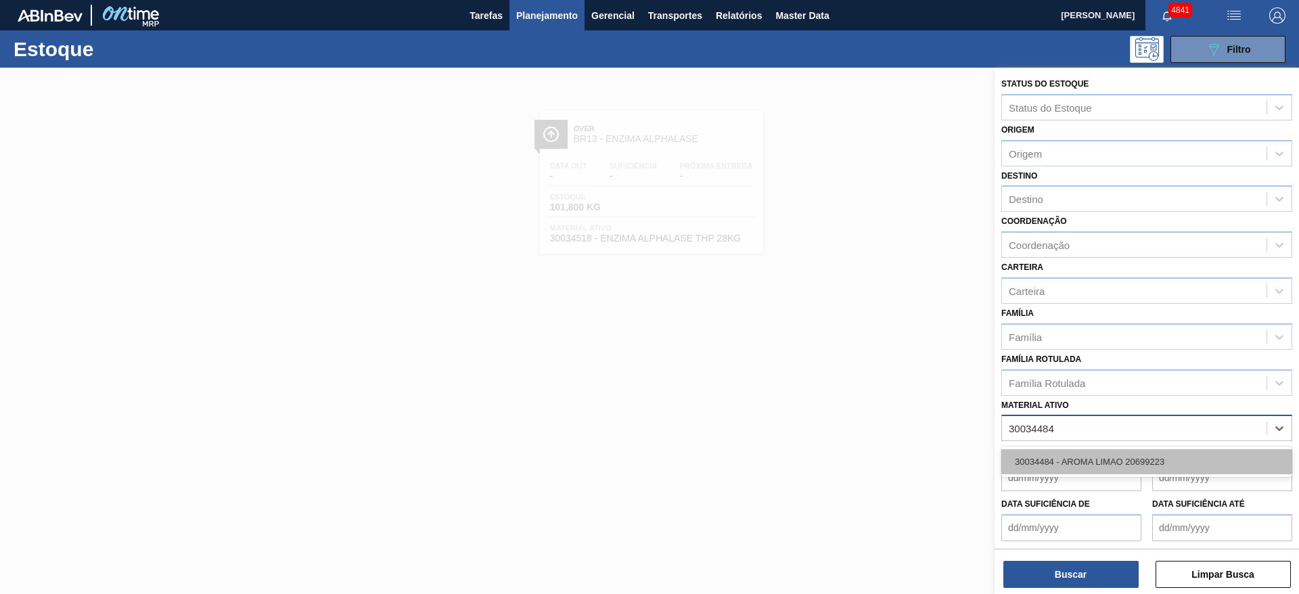
click at [865, 395] on div "30034484 - AROMA LIMAO 20699223" at bounding box center [1146, 461] width 291 height 25
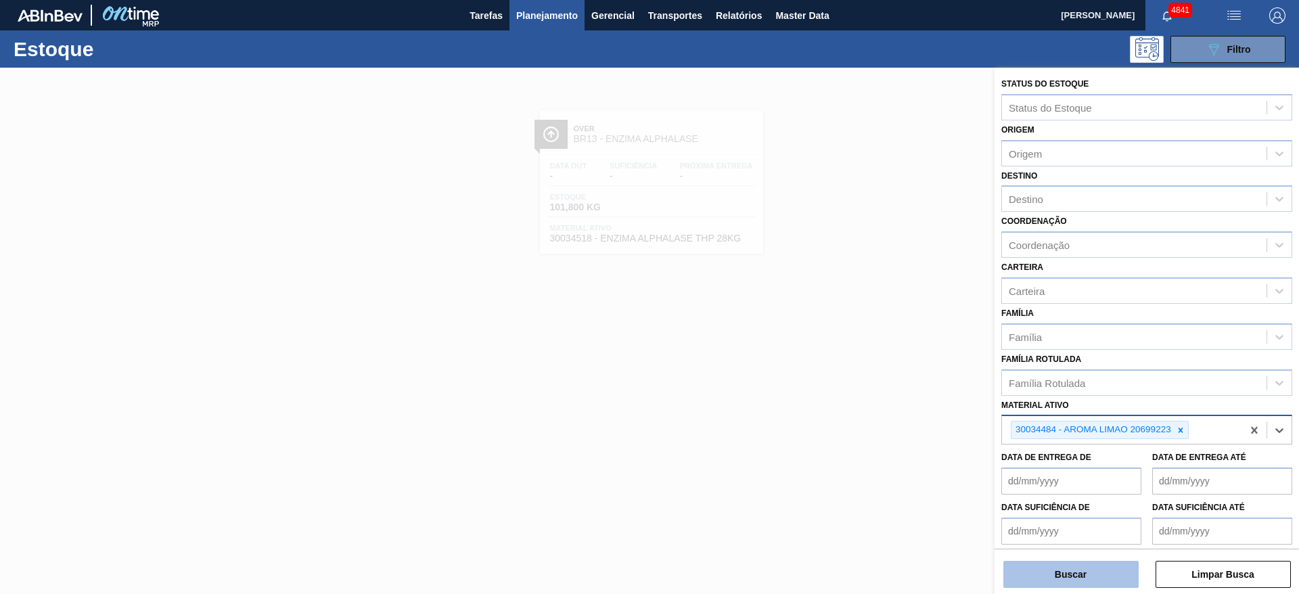
click at [865, 395] on button "Buscar" at bounding box center [1070, 574] width 135 height 27
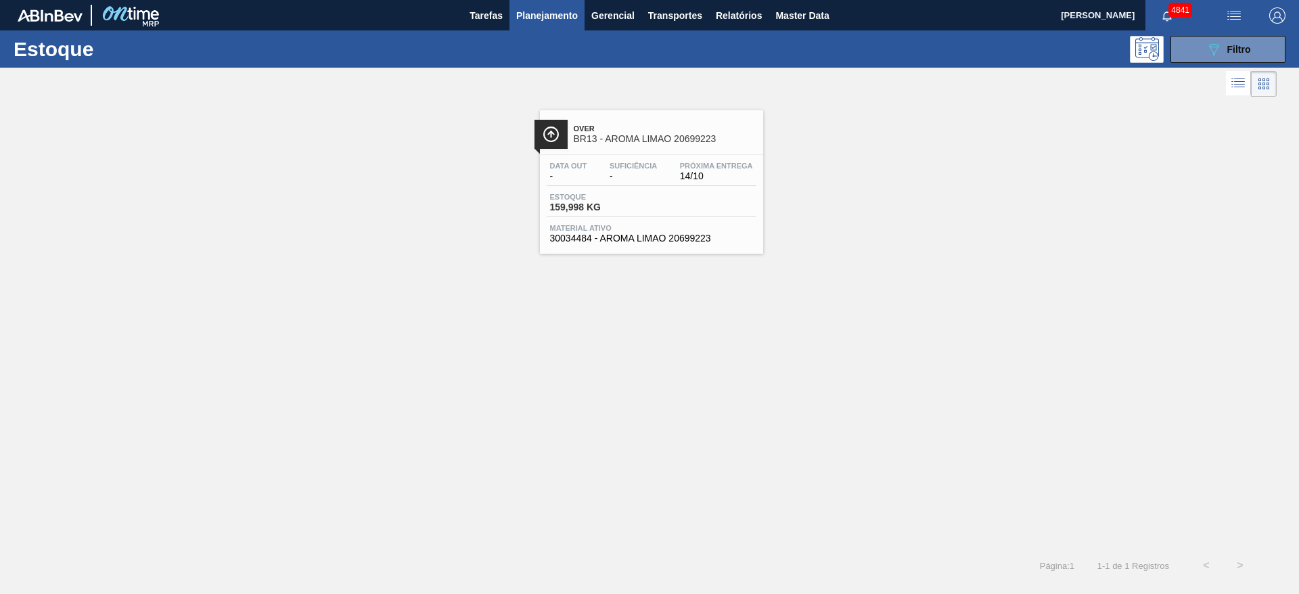
click at [720, 191] on div "Data out - Suficiência - Próxima Entrega 14/10 Estoque 159,998 KG Material ativ…" at bounding box center [651, 201] width 223 height 92
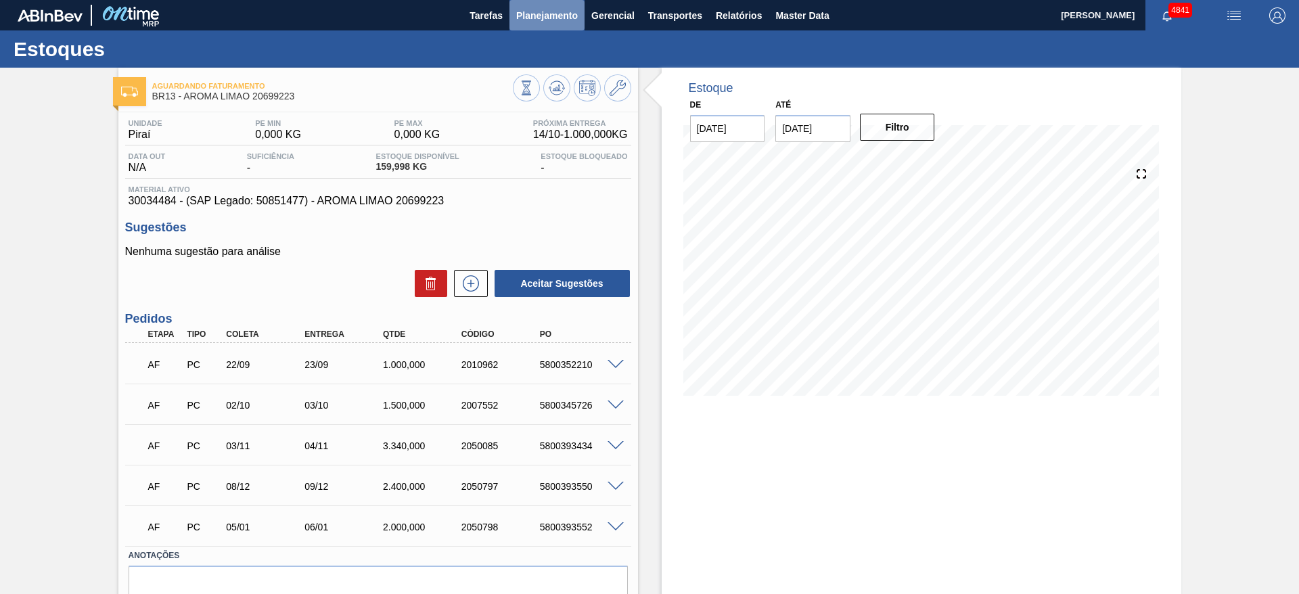
click at [556, 12] on span "Planejamento" at bounding box center [547, 15] width 62 height 16
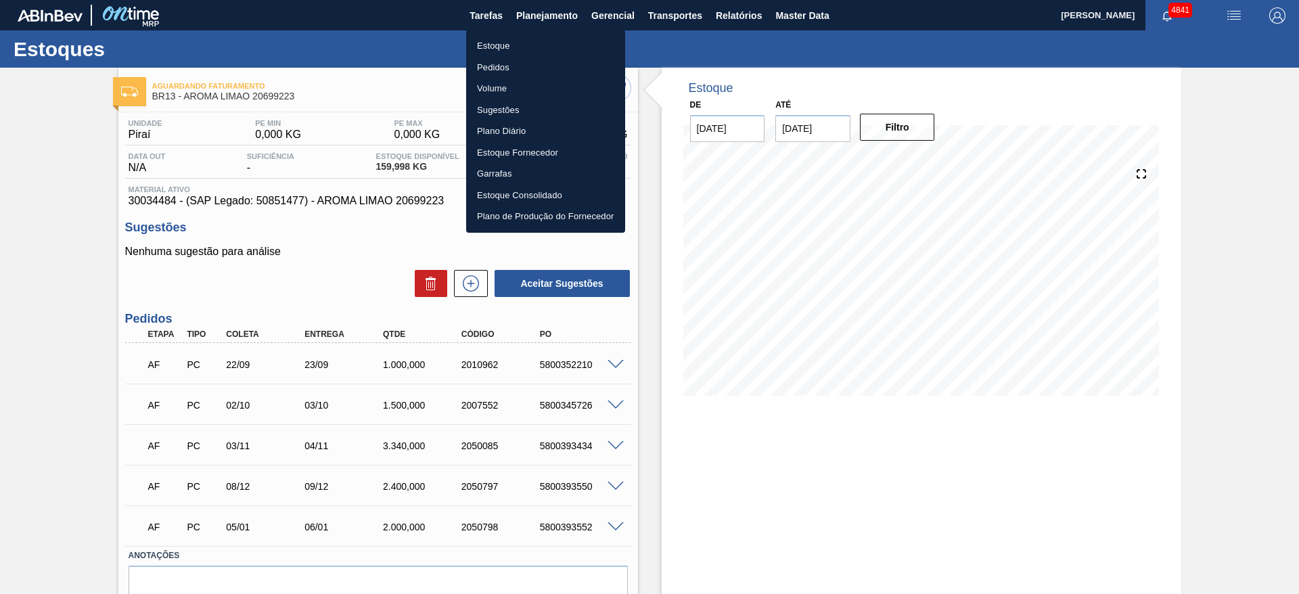
click at [534, 47] on li "Estoque" at bounding box center [545, 46] width 159 height 22
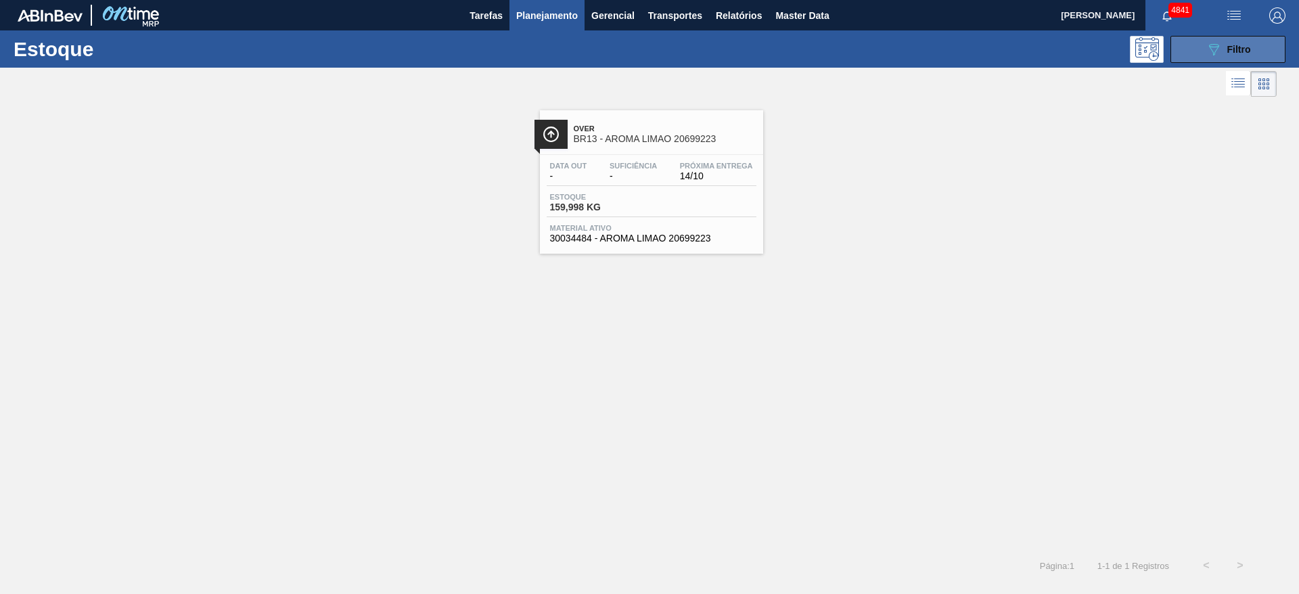
click at [865, 52] on button "089F7B8B-B2A5-4AFE-B5C0-19BA573D28AC Filtro" at bounding box center [1227, 49] width 115 height 27
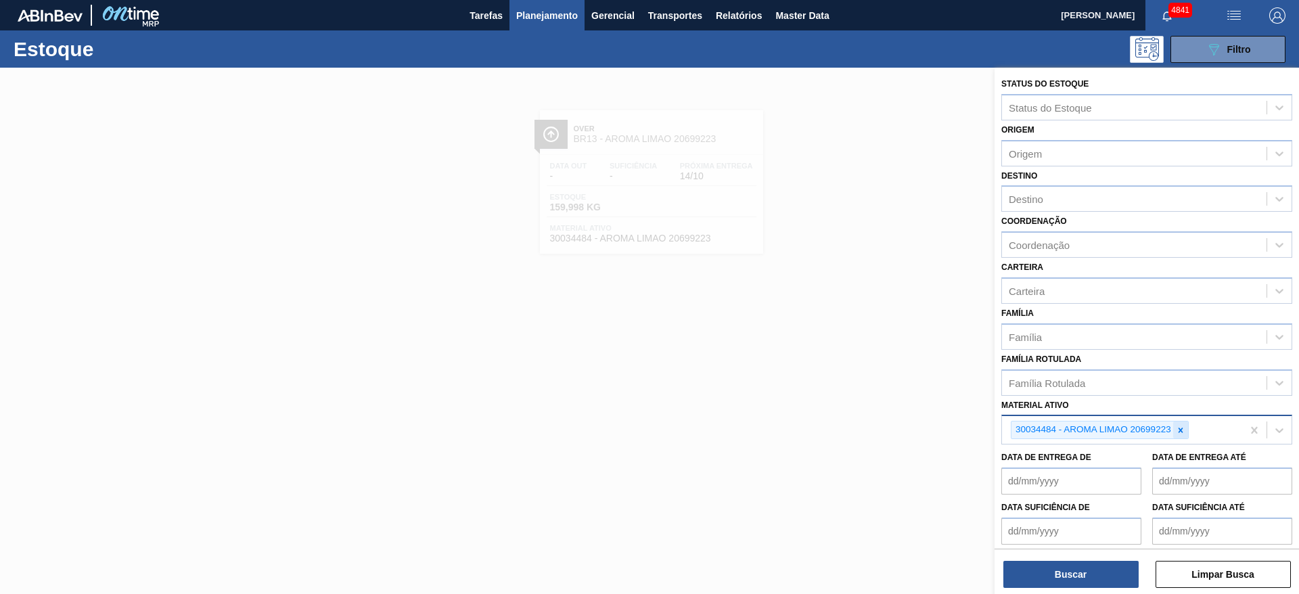
click at [865, 395] on div at bounding box center [1180, 429] width 15 height 17
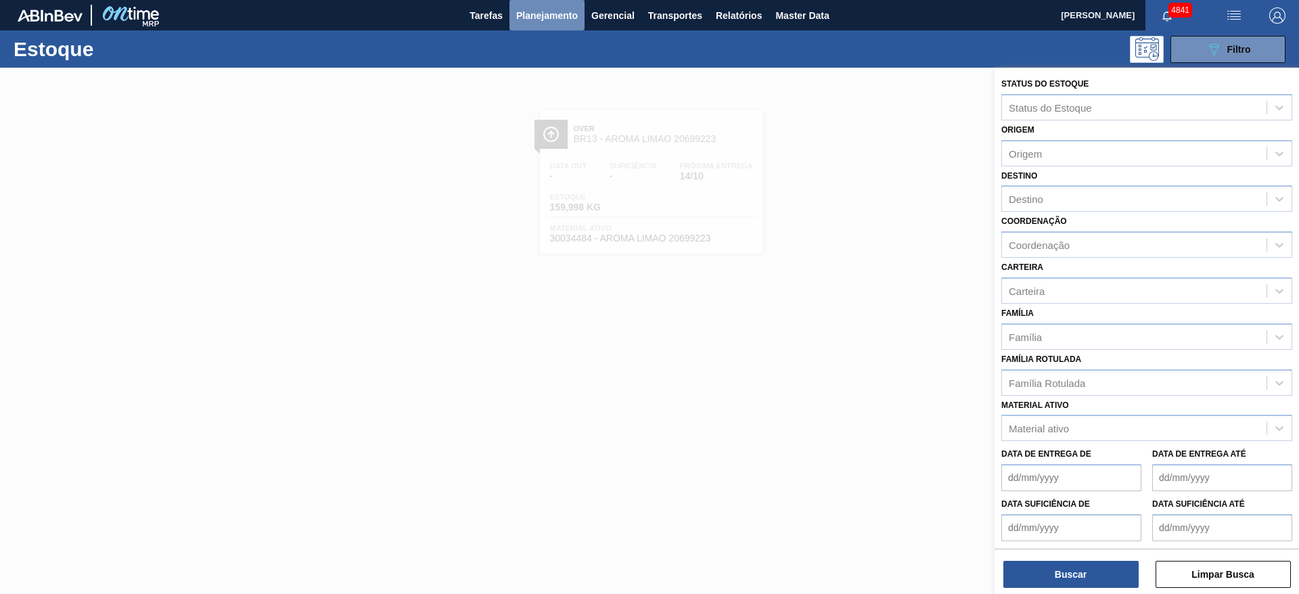
click at [569, 14] on span "Planejamento" at bounding box center [547, 15] width 62 height 16
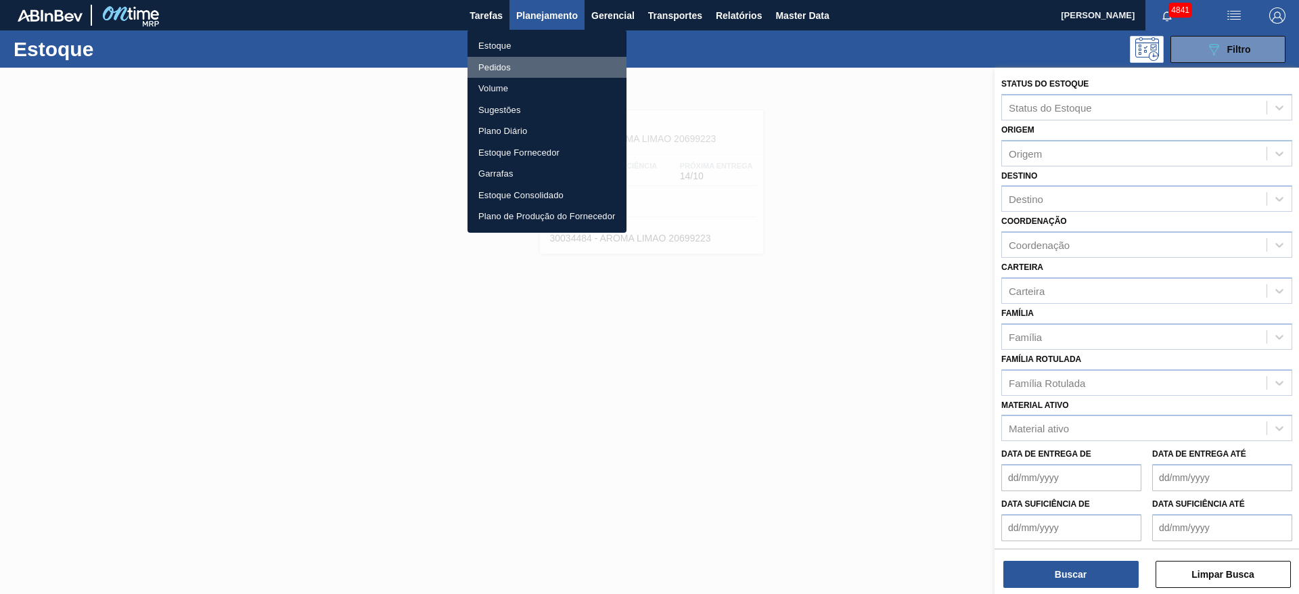
click at [539, 70] on li "Pedidos" at bounding box center [546, 68] width 159 height 22
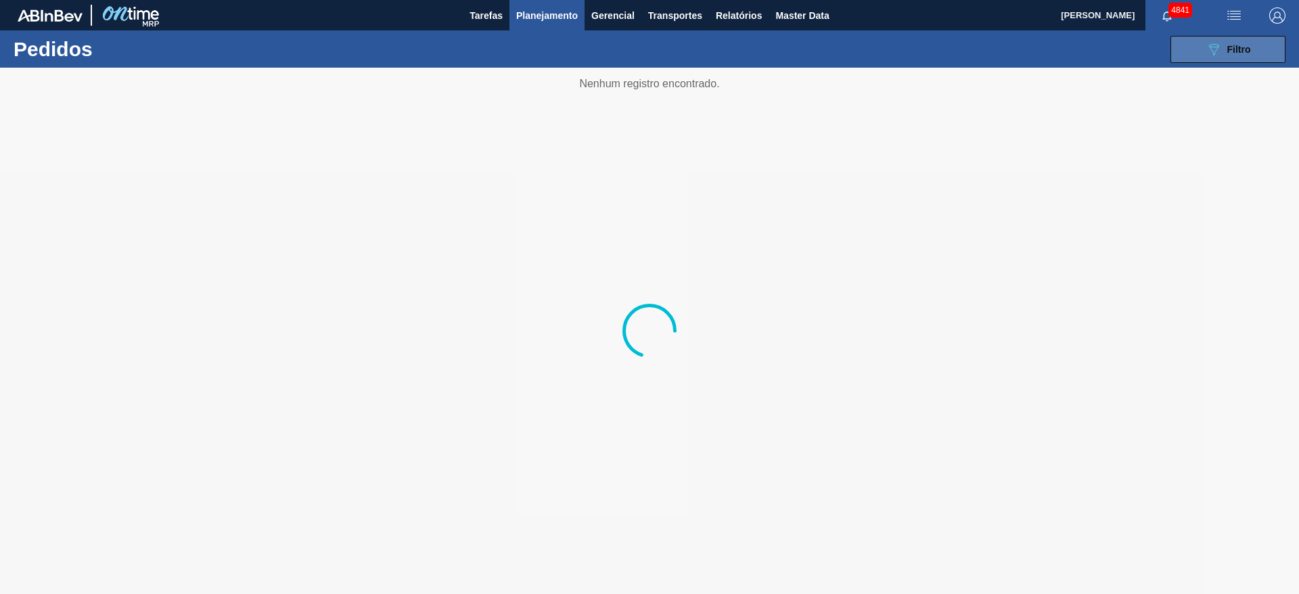
click at [865, 53] on icon "089F7B8B-B2A5-4AFE-B5C0-19BA573D28AC" at bounding box center [1214, 49] width 16 height 16
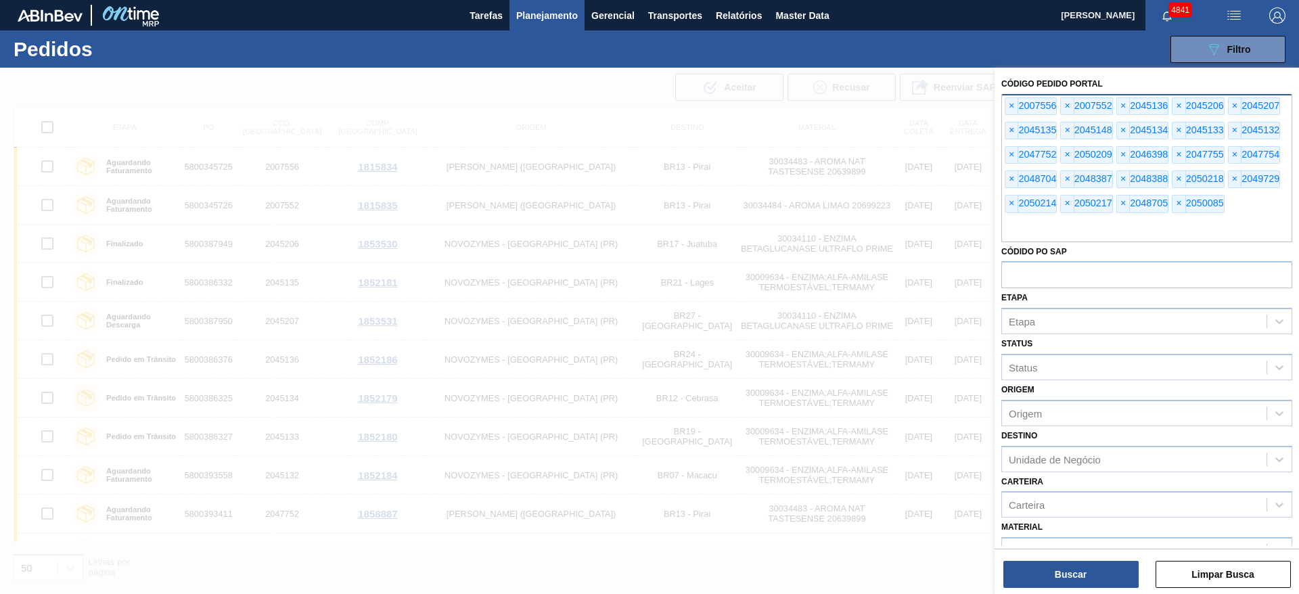
click at [865, 222] on input "text" at bounding box center [1146, 229] width 291 height 26
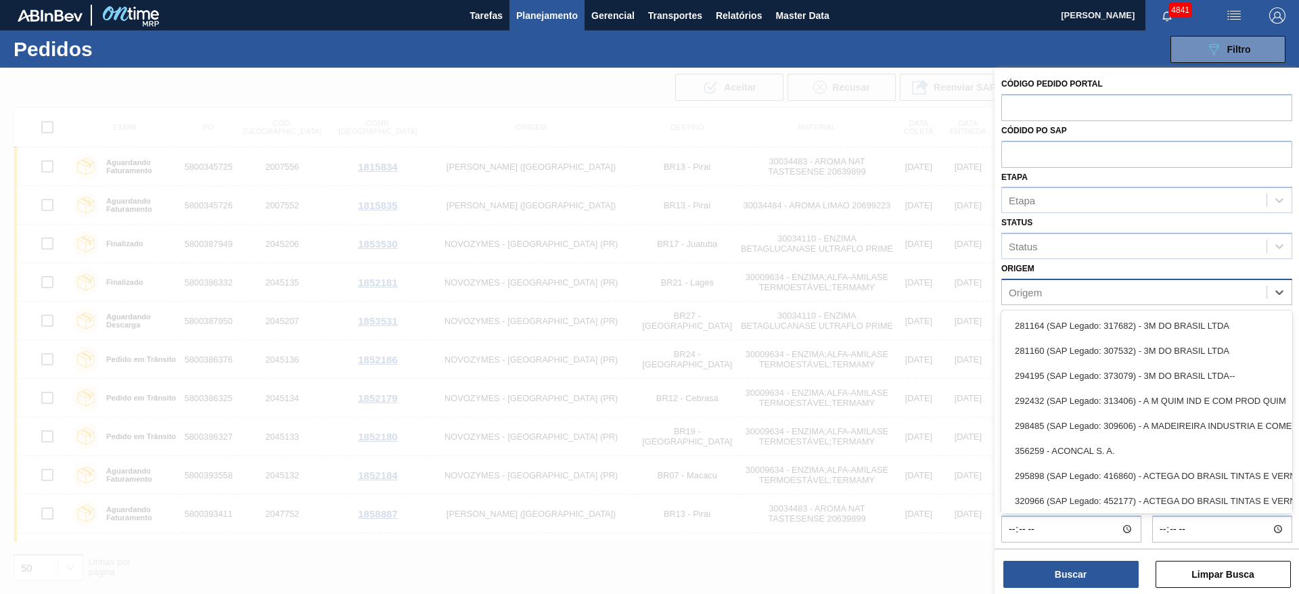
click at [865, 287] on div "Origem" at bounding box center [1025, 292] width 33 height 12
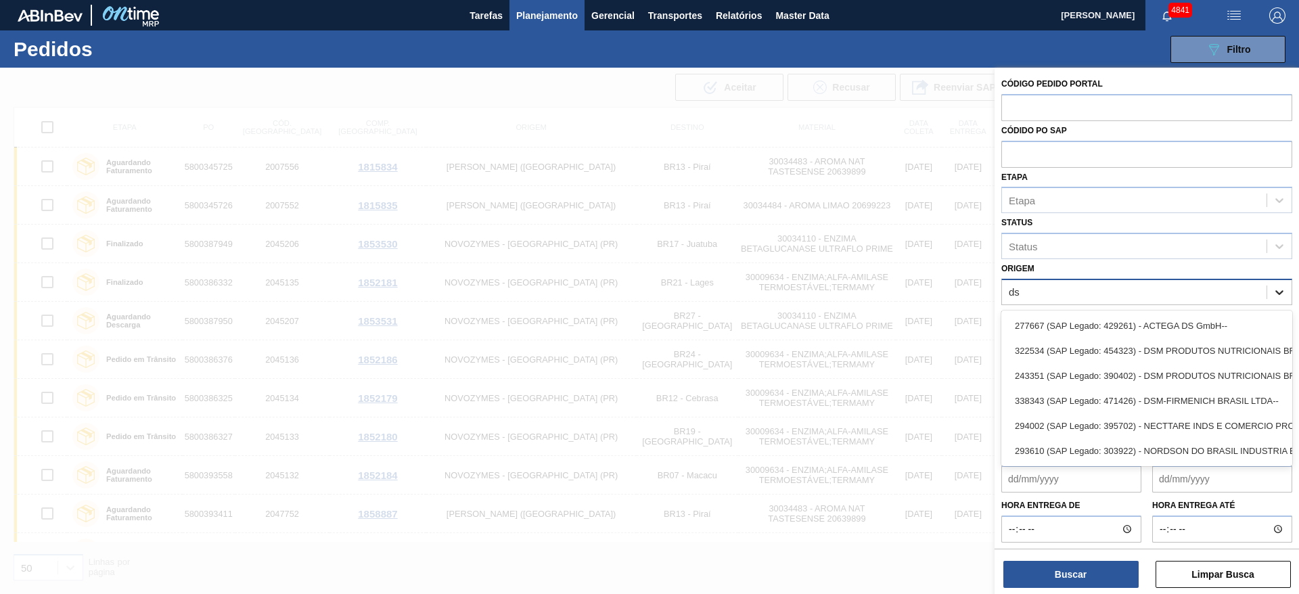
type input "dsm"
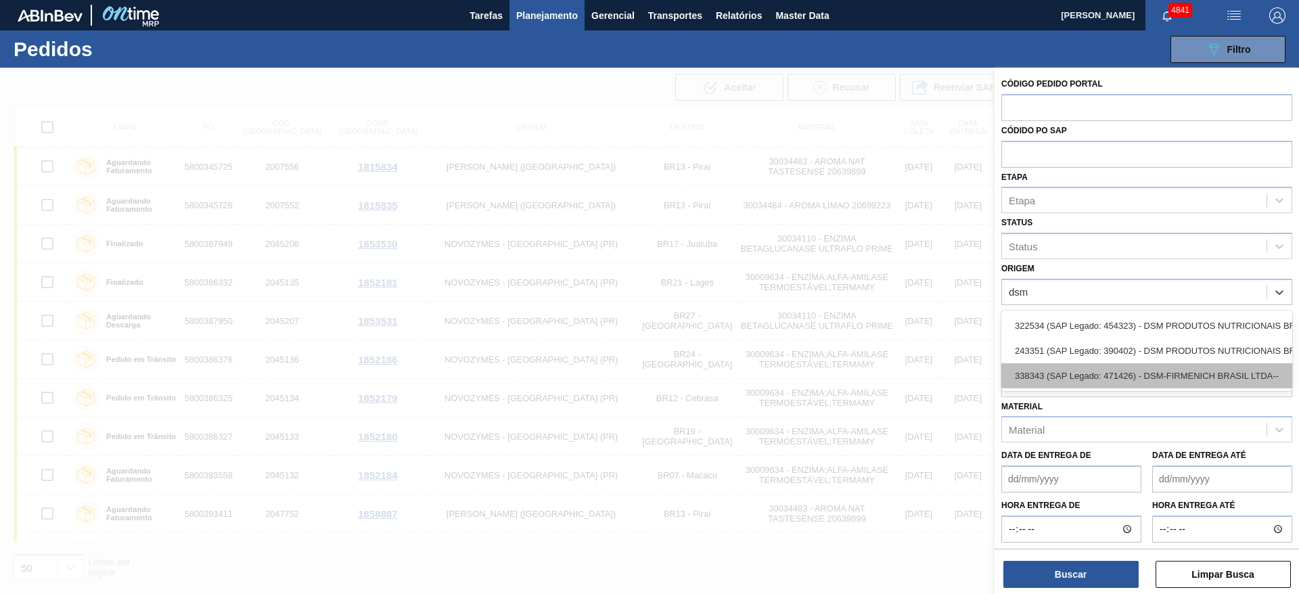
click at [865, 369] on div "338343 (SAP Legado: 471426) - DSM-FIRMENICH BRASIL LTDA--" at bounding box center [1146, 375] width 291 height 25
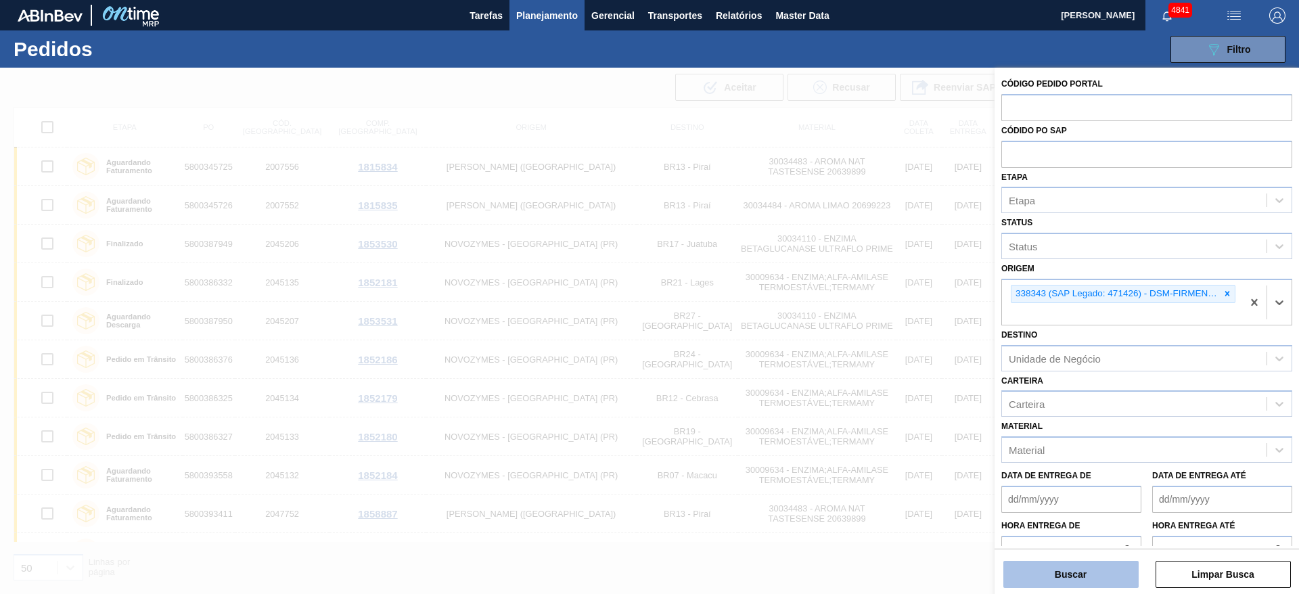
click at [865, 395] on button "Buscar" at bounding box center [1070, 574] width 135 height 27
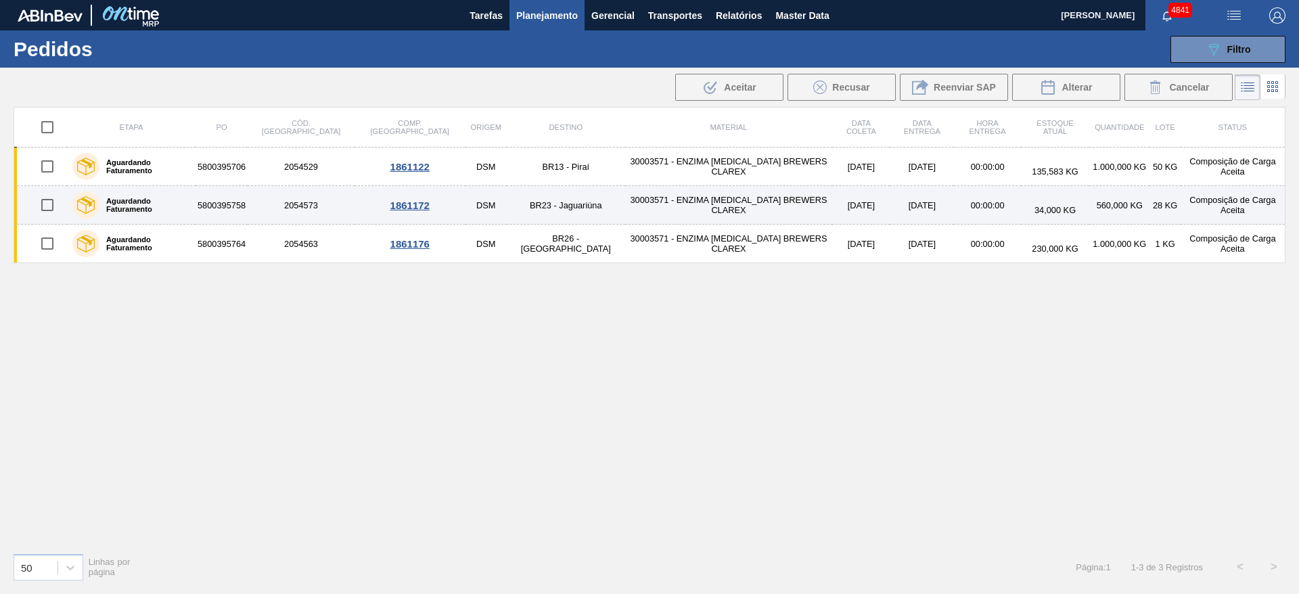
click at [248, 208] on td "5800395758" at bounding box center [222, 205] width 52 height 39
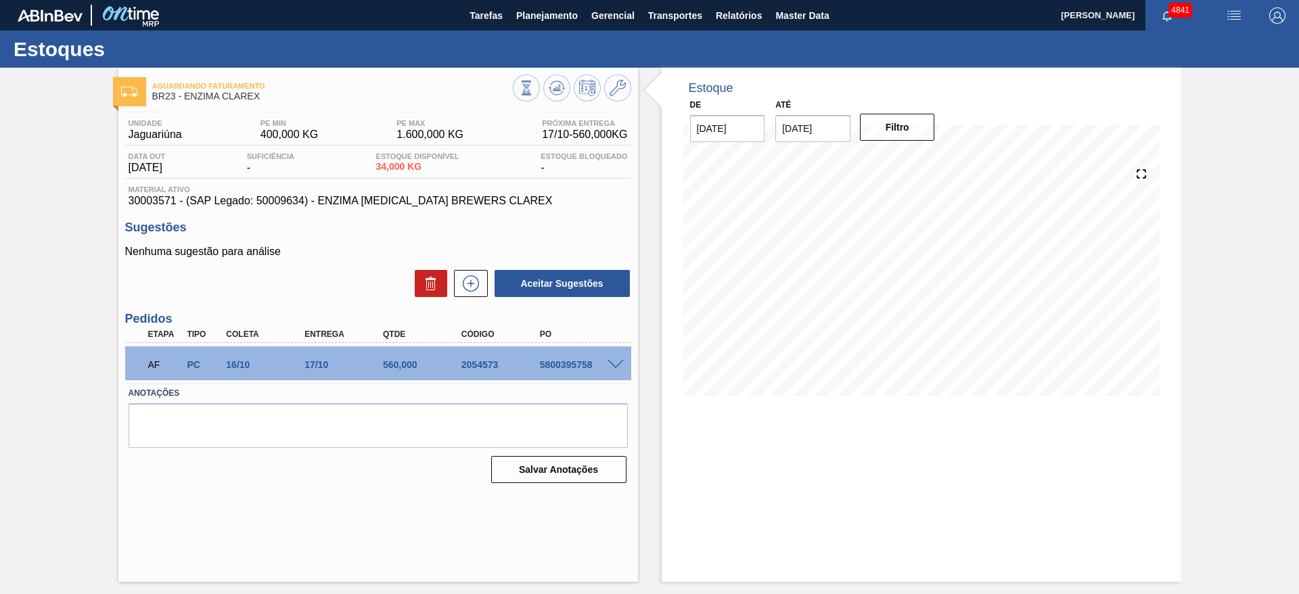
click at [545, 360] on div "5800395758" at bounding box center [580, 364] width 88 height 11
drag, startPoint x: 533, startPoint y: 361, endPoint x: 634, endPoint y: 373, distance: 101.5
click at [634, 373] on div "Unidade Jaguariúna PE MIN 400,000 KG PE MAX 1.600,000 KG Próxima Entrega 17/10 …" at bounding box center [378, 299] width 520 height 375
copy div "5800395758"
click at [541, 14] on span "Planejamento" at bounding box center [547, 15] width 62 height 16
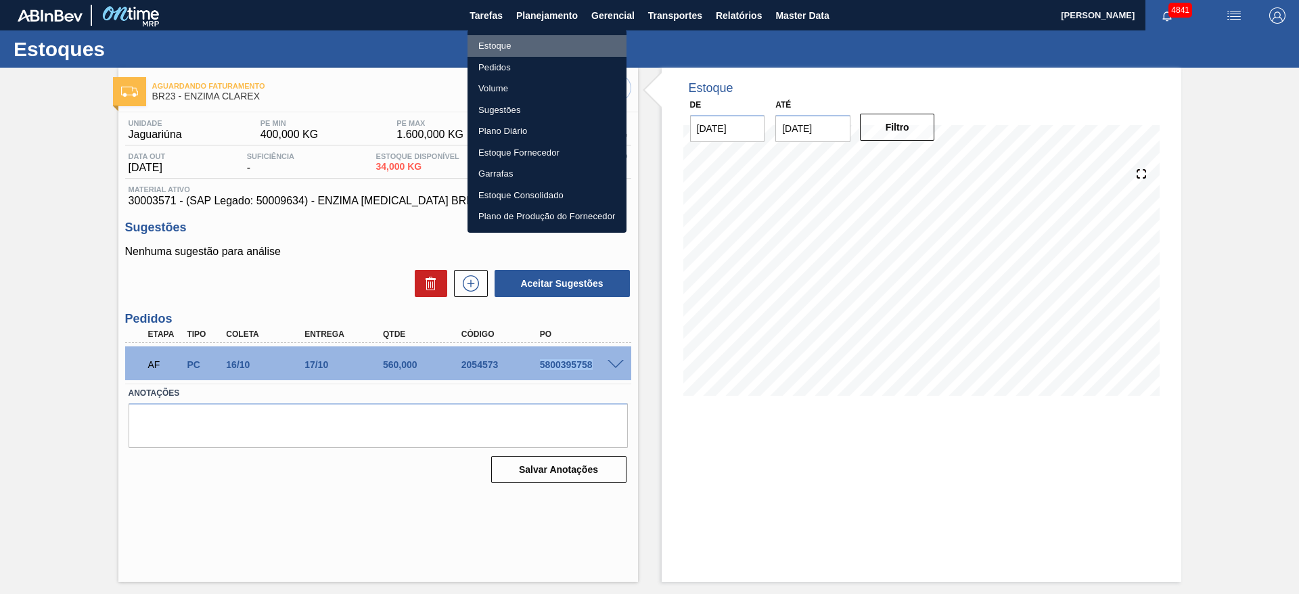
click at [504, 45] on li "Estoque" at bounding box center [546, 46] width 159 height 22
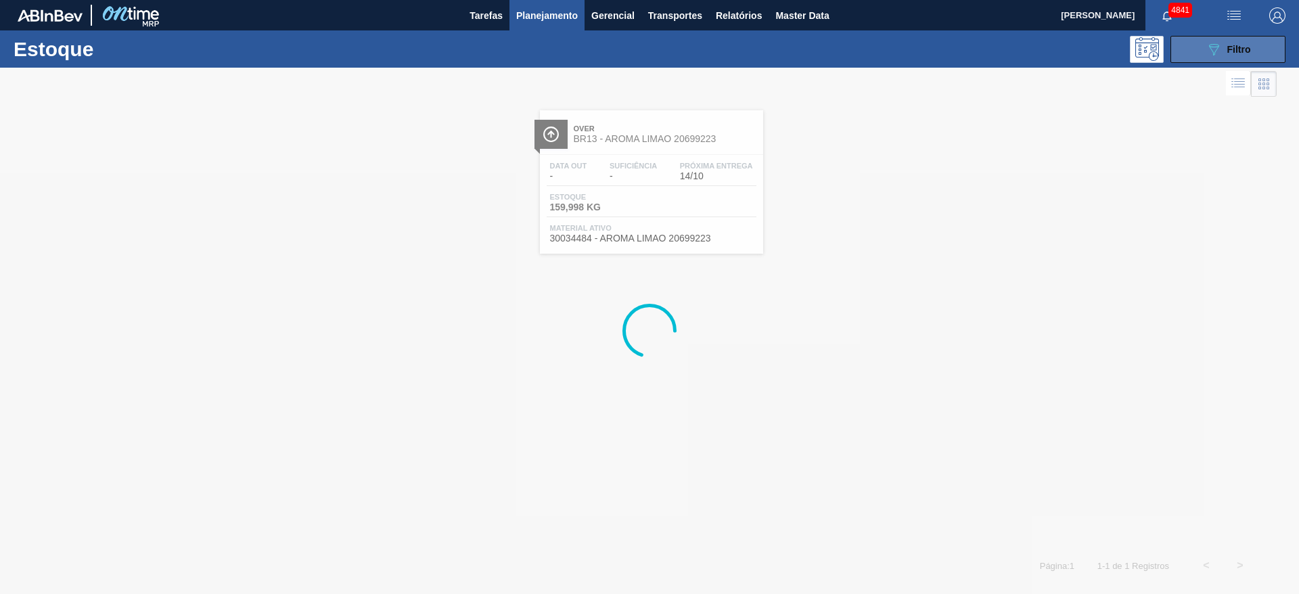
click at [865, 45] on span "Filtro" at bounding box center [1239, 49] width 24 height 11
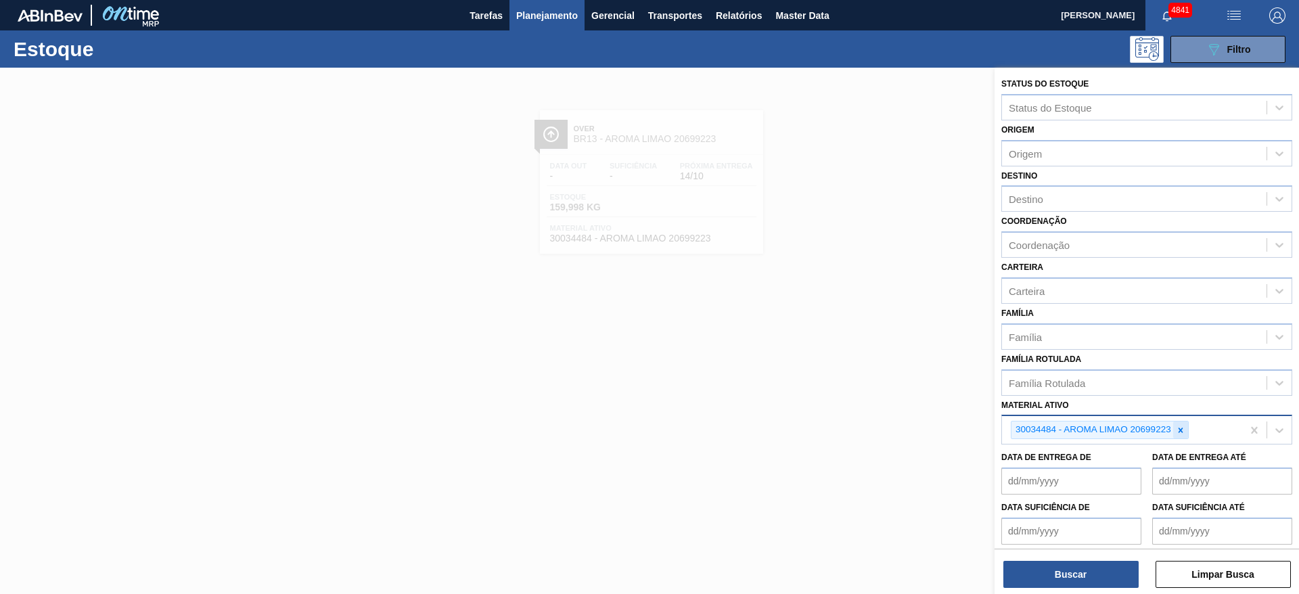
click at [865, 395] on div at bounding box center [1180, 429] width 15 height 17
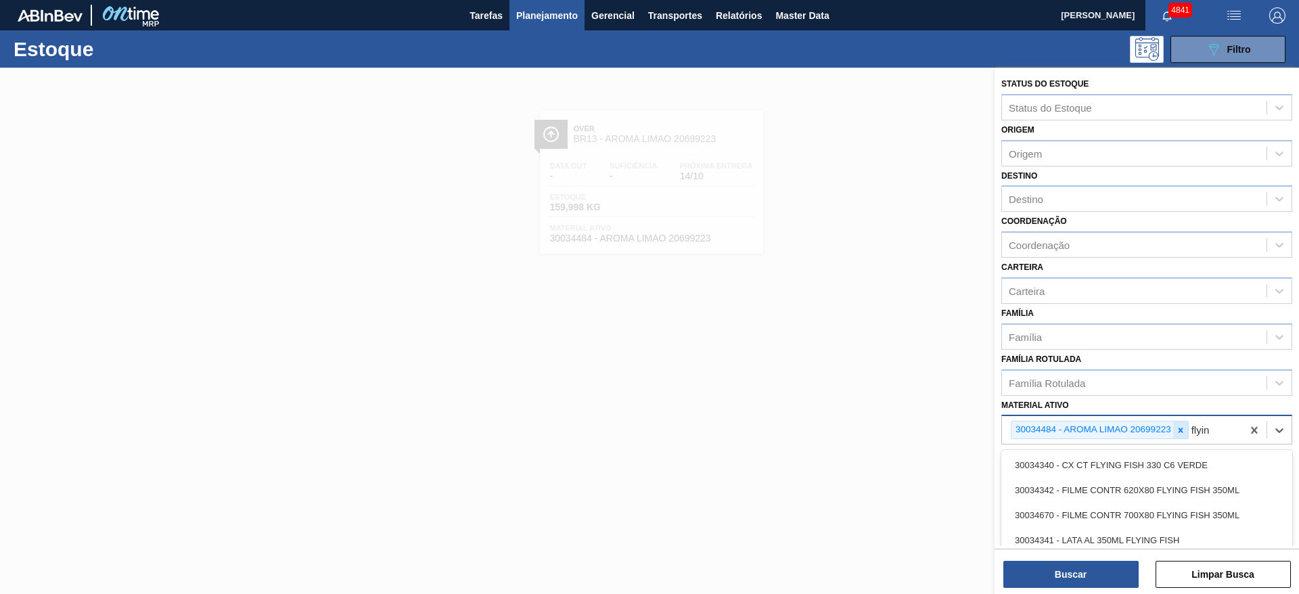
type ativo "flying"
click at [865, 395] on icon at bounding box center [1180, 430] width 9 height 9
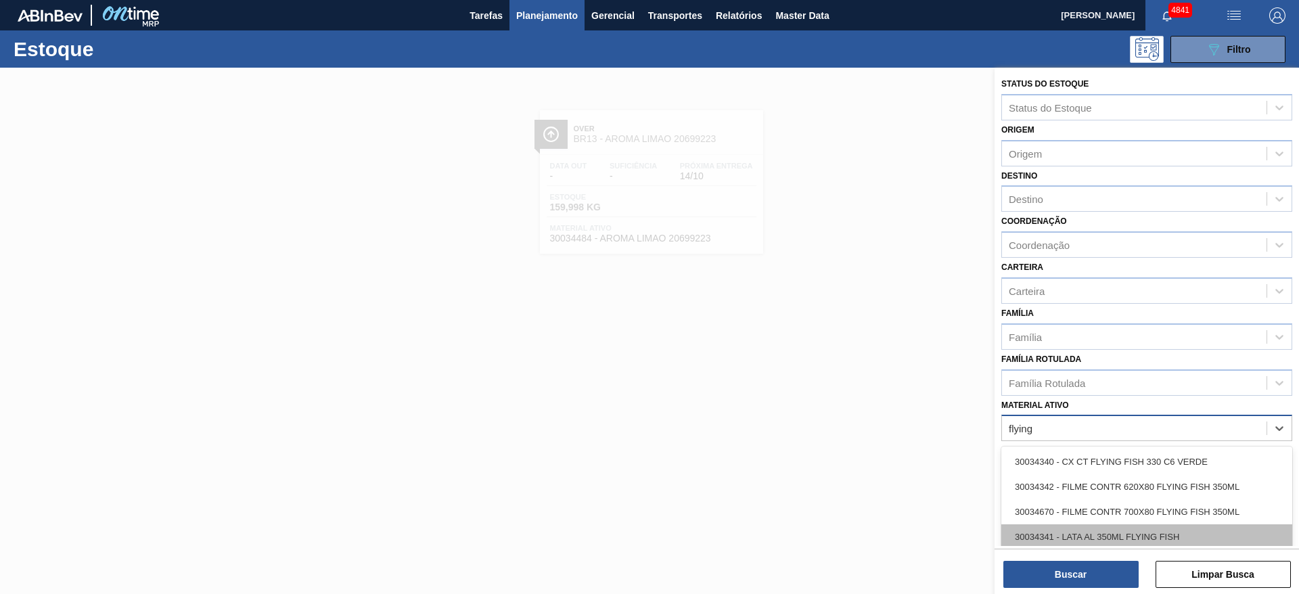
scroll to position [67, 0]
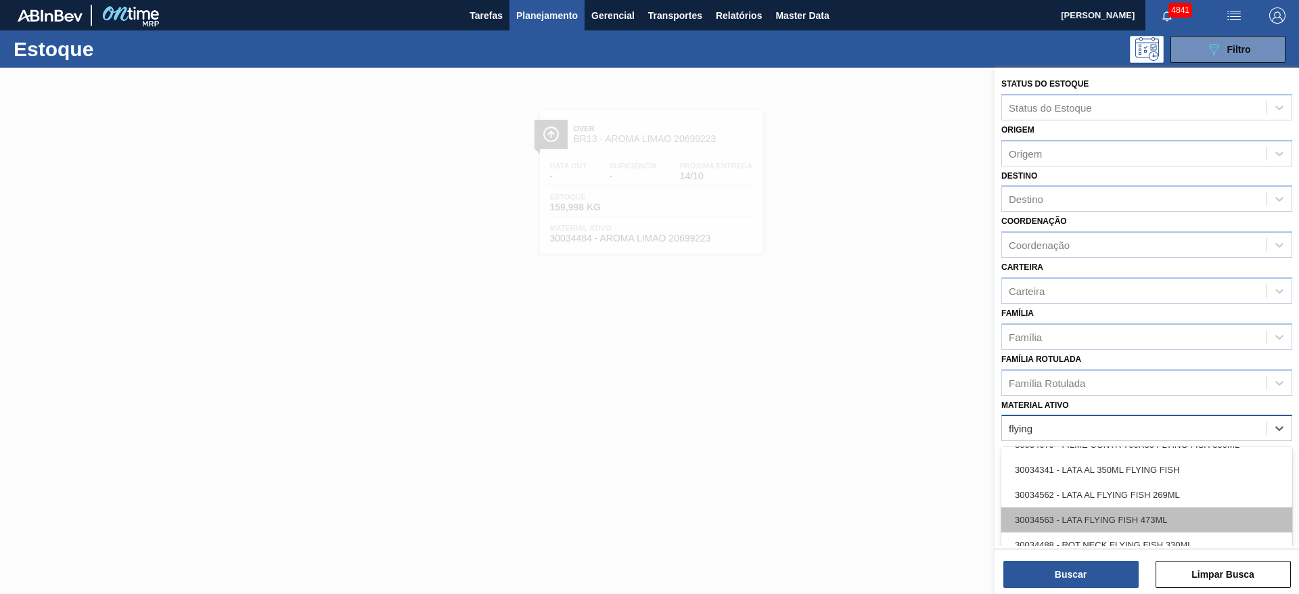
click at [865, 395] on div "30034563 - LATA FLYING FISH 473ML" at bounding box center [1146, 519] width 291 height 25
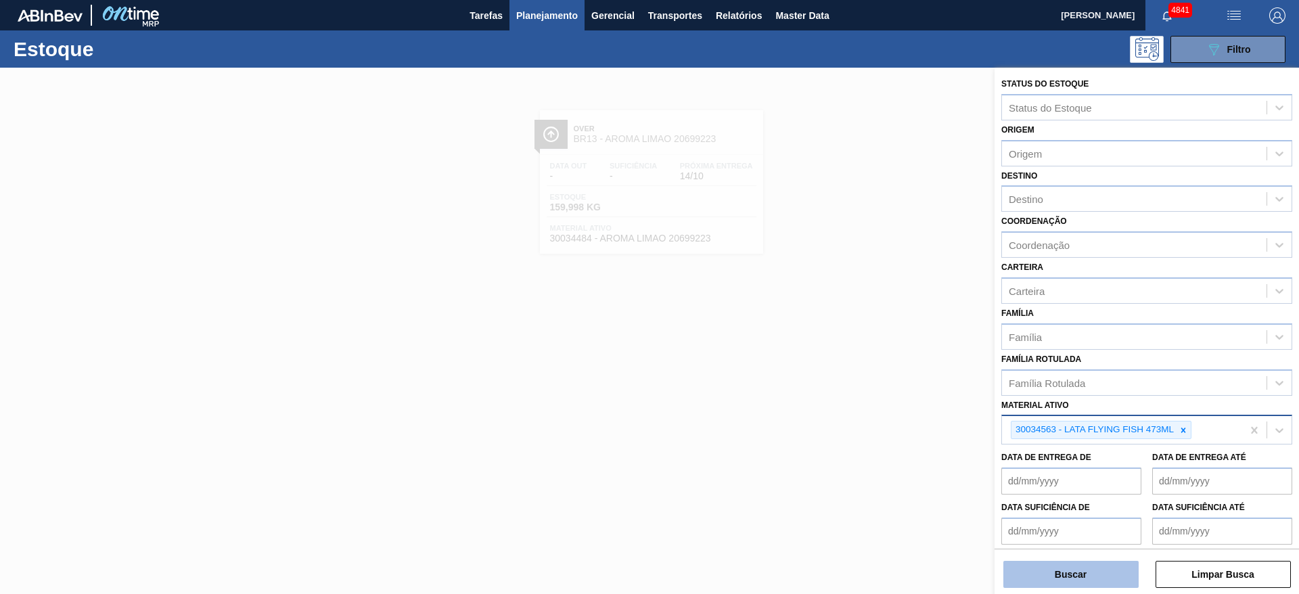
click at [865, 395] on button "Buscar" at bounding box center [1070, 574] width 135 height 27
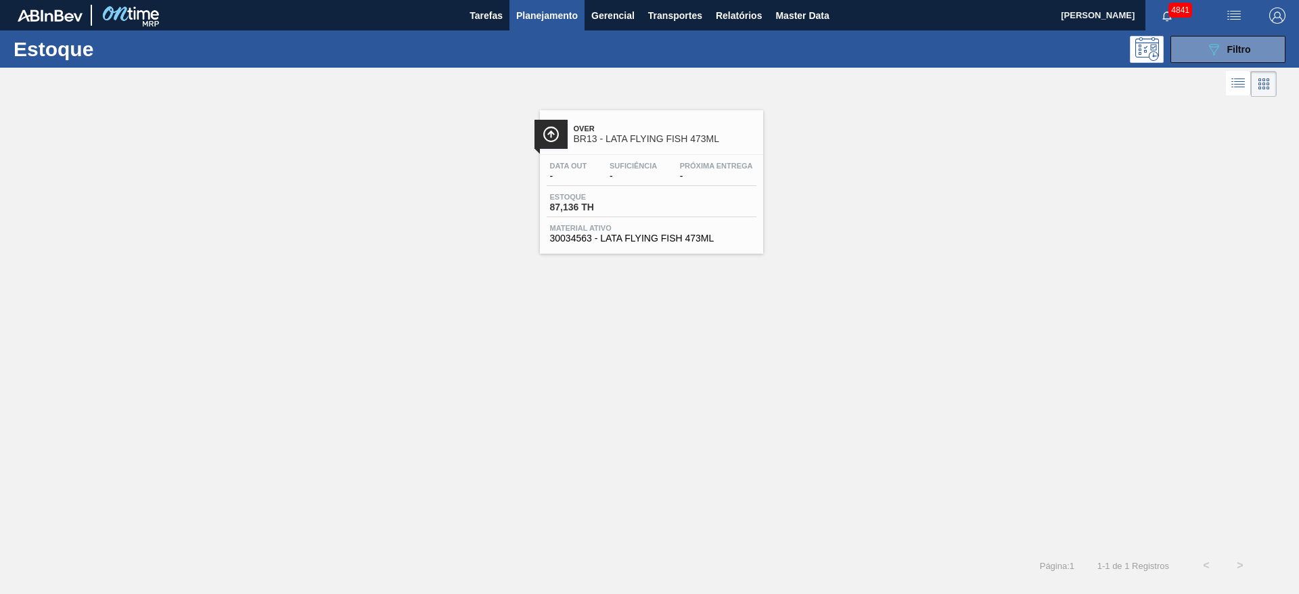
click at [644, 207] on div "Estoque 87,136 TH" at bounding box center [597, 203] width 101 height 20
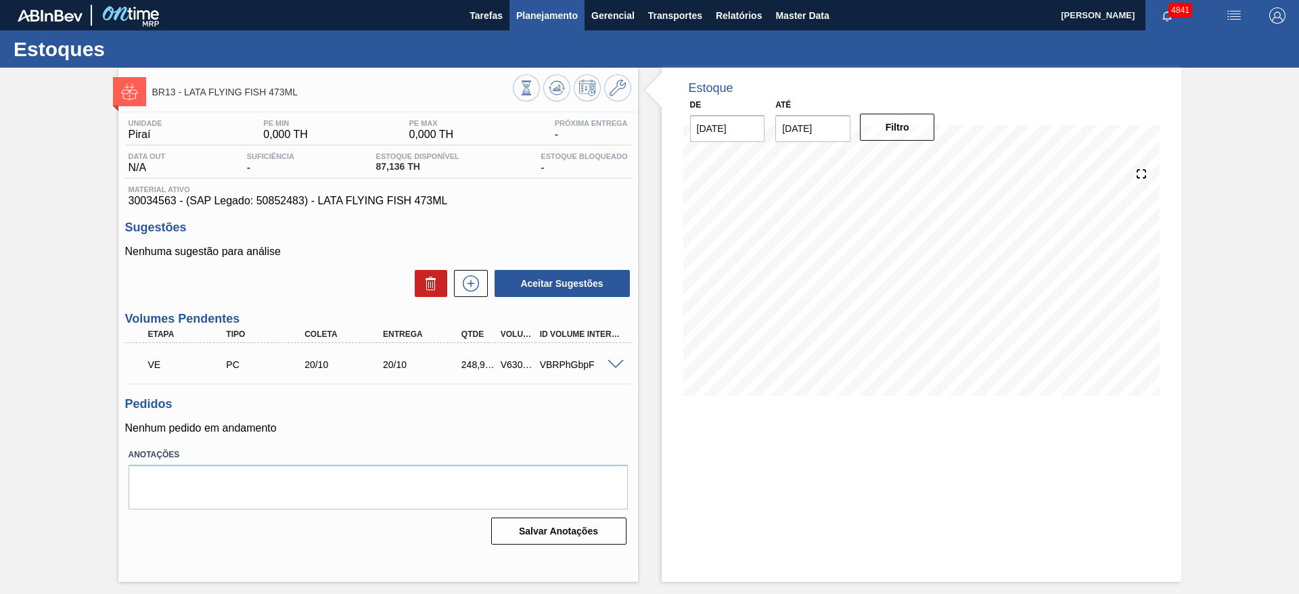
click at [580, 11] on button "Planejamento" at bounding box center [546, 15] width 75 height 30
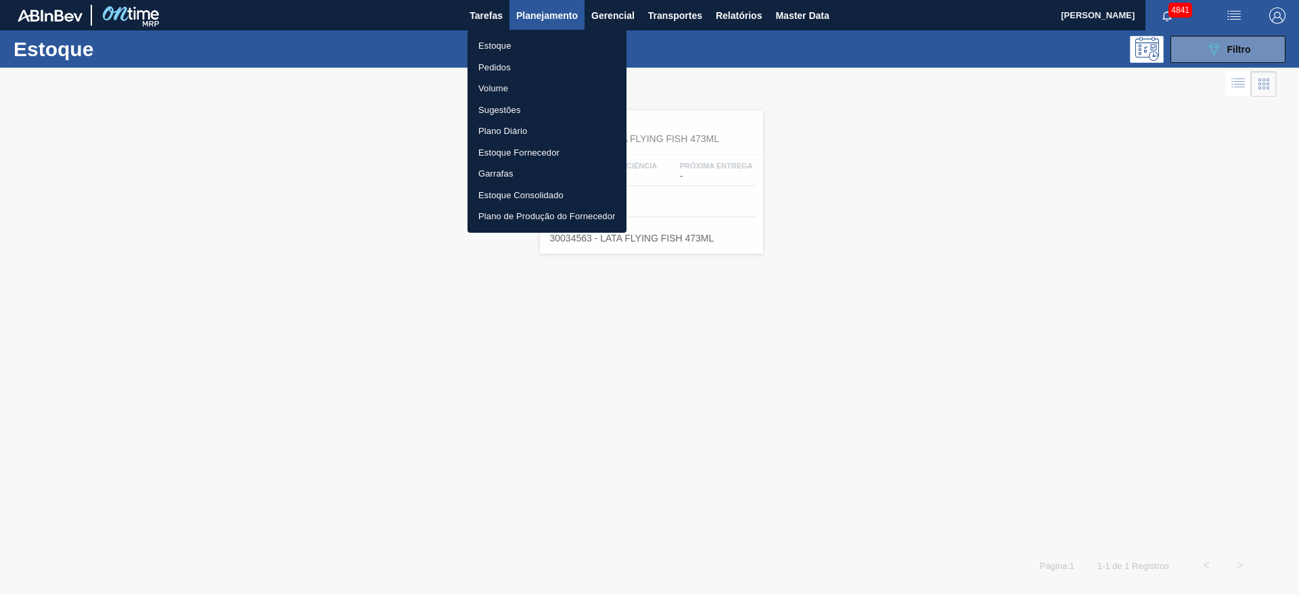
click at [865, 45] on div at bounding box center [649, 297] width 1299 height 594
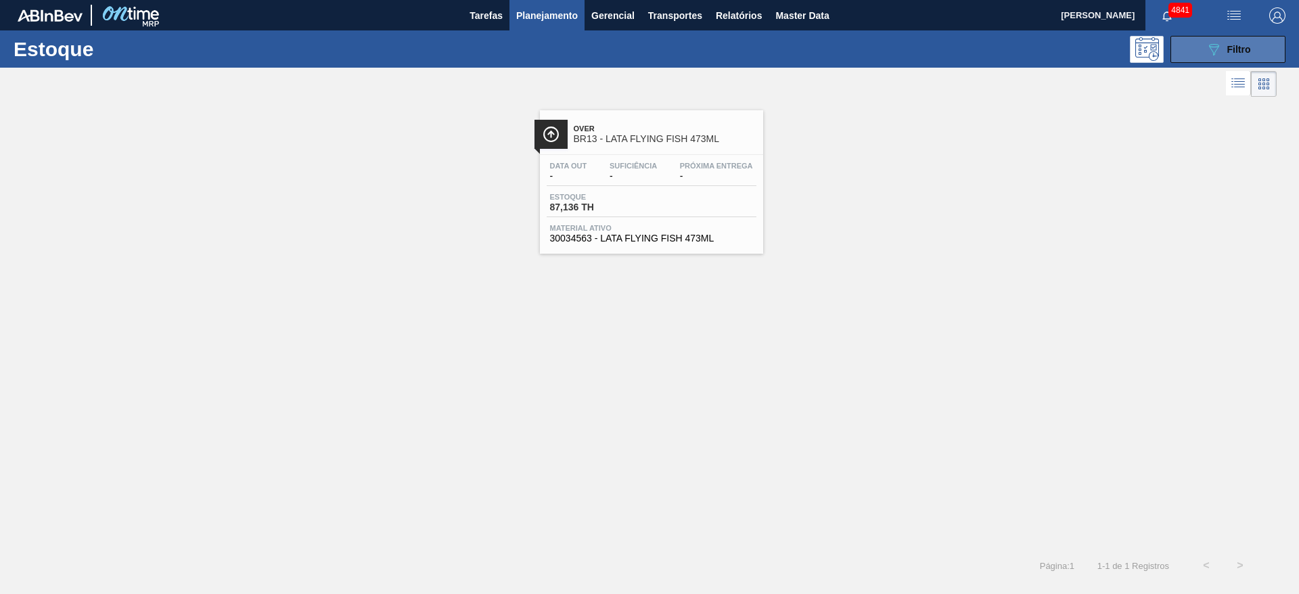
click at [865, 50] on icon "089F7B8B-B2A5-4AFE-B5C0-19BA573D28AC" at bounding box center [1214, 49] width 16 height 16
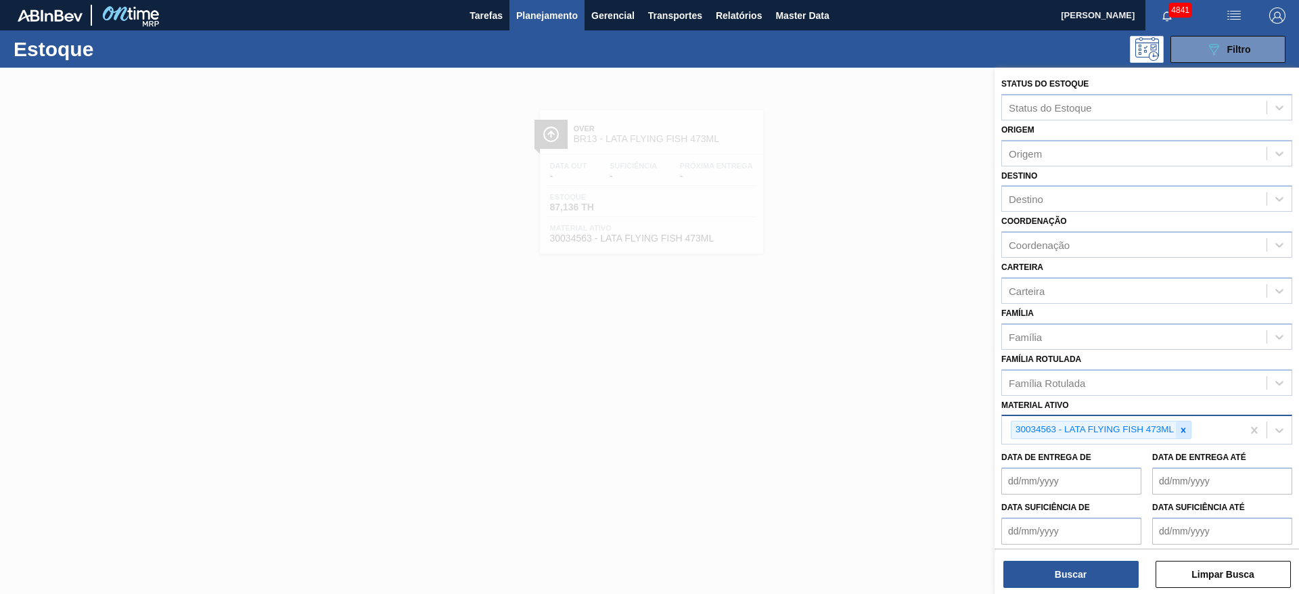
click at [865, 395] on icon at bounding box center [1182, 430] width 9 height 9
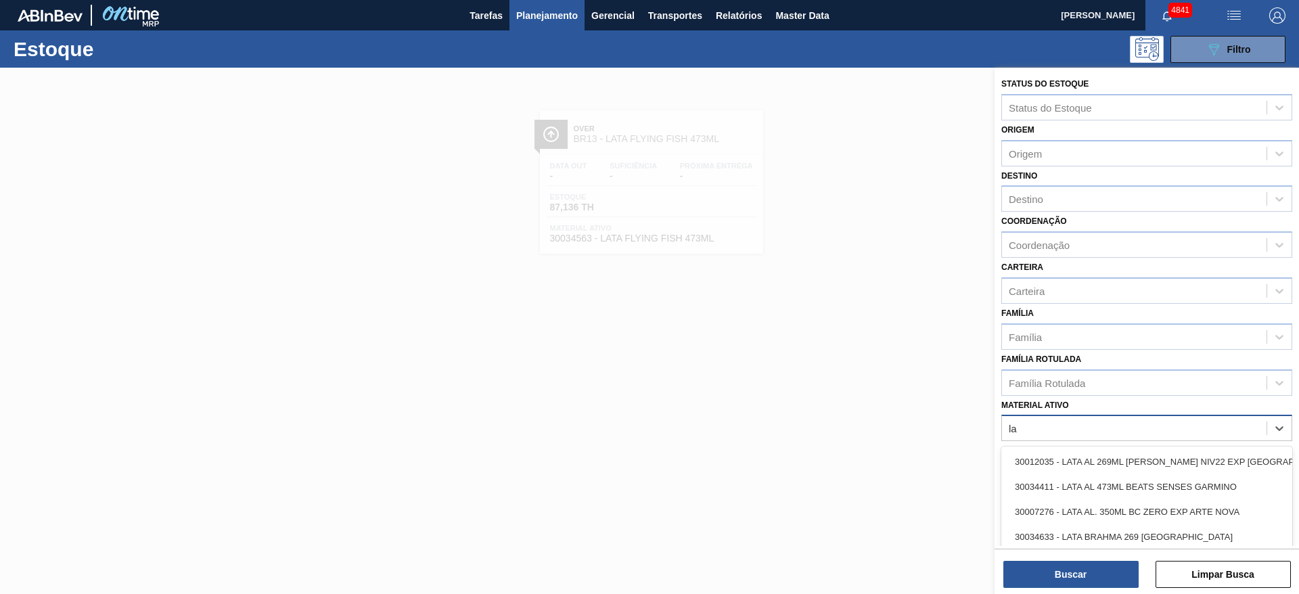
type ativo "l"
type ativo "flying"
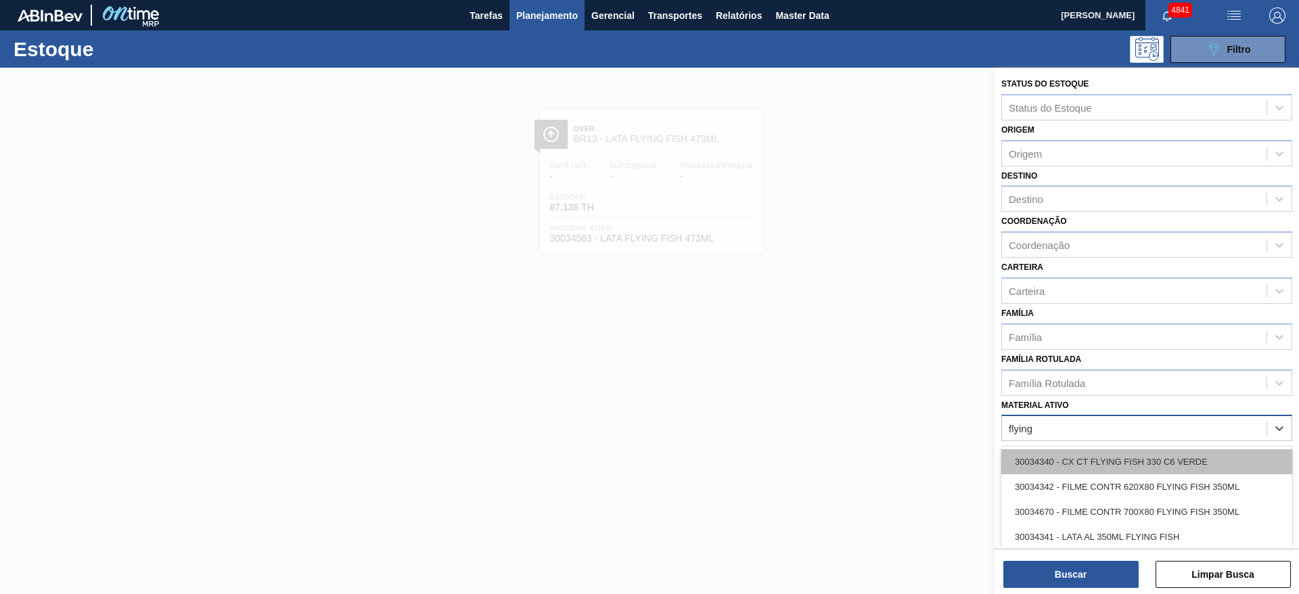
scroll to position [64, 0]
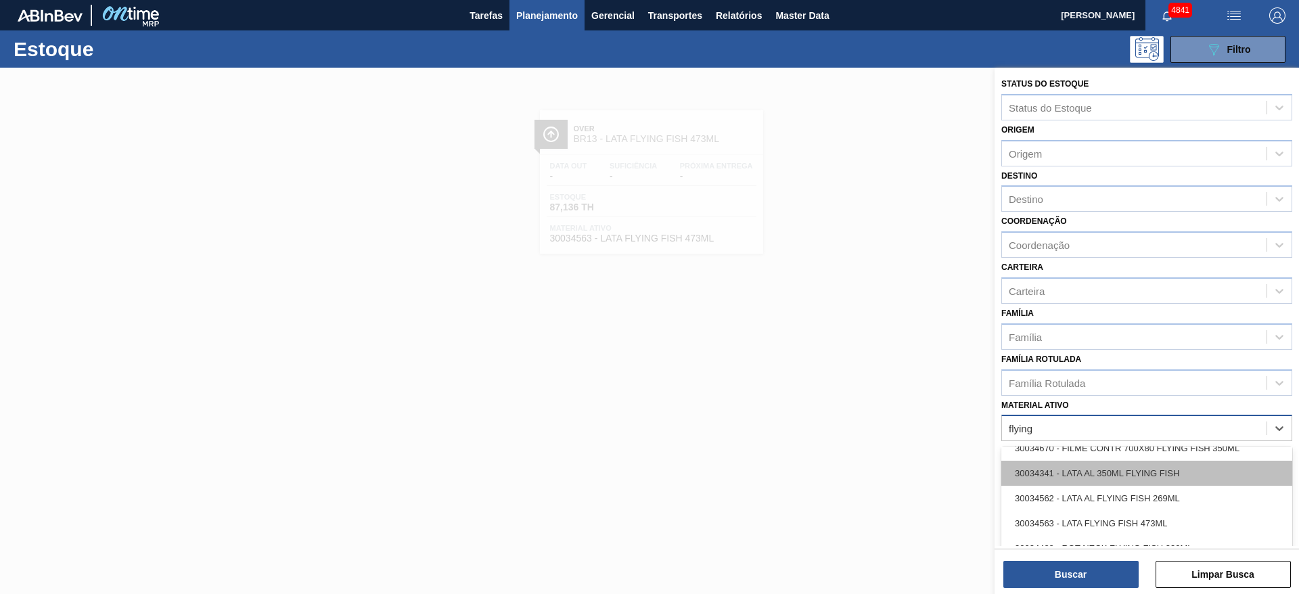
click at [865, 395] on div "30034341 - LATA AL 350ML FLYING FISH" at bounding box center [1146, 473] width 291 height 25
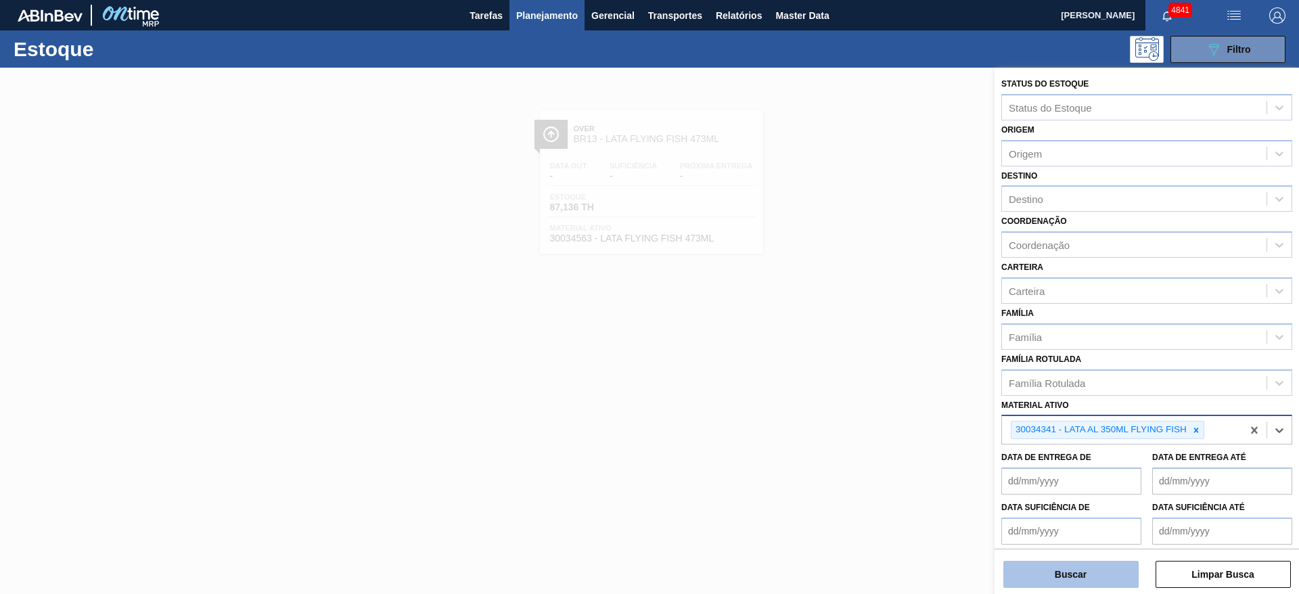
click at [865, 395] on button "Buscar" at bounding box center [1070, 574] width 135 height 27
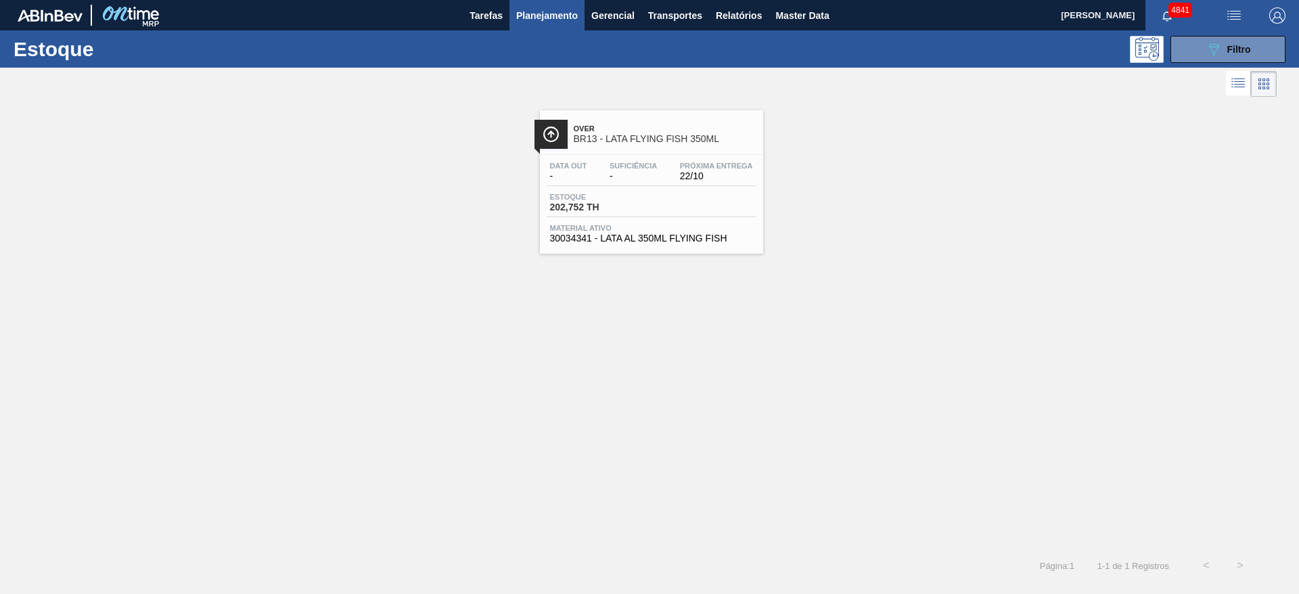
click at [672, 188] on div "Data out - Suficiência - Próxima Entrega 22/10 Estoque 202,752 TH Material ativ…" at bounding box center [651, 201] width 223 height 92
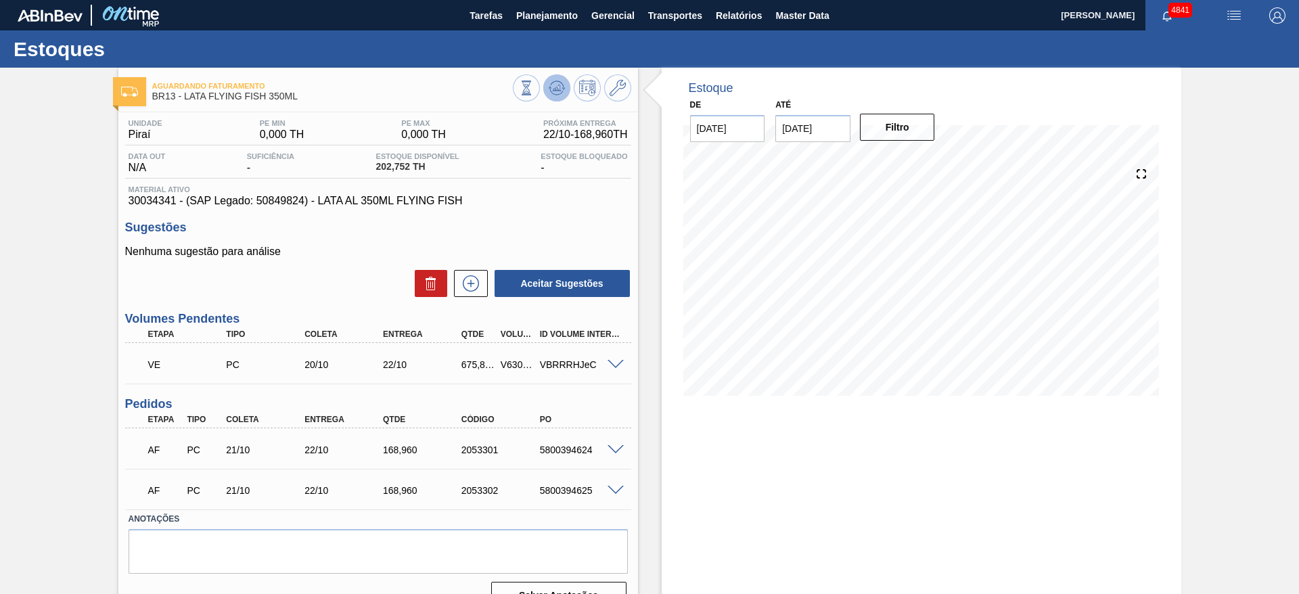
click at [563, 90] on icon at bounding box center [557, 88] width 16 height 16
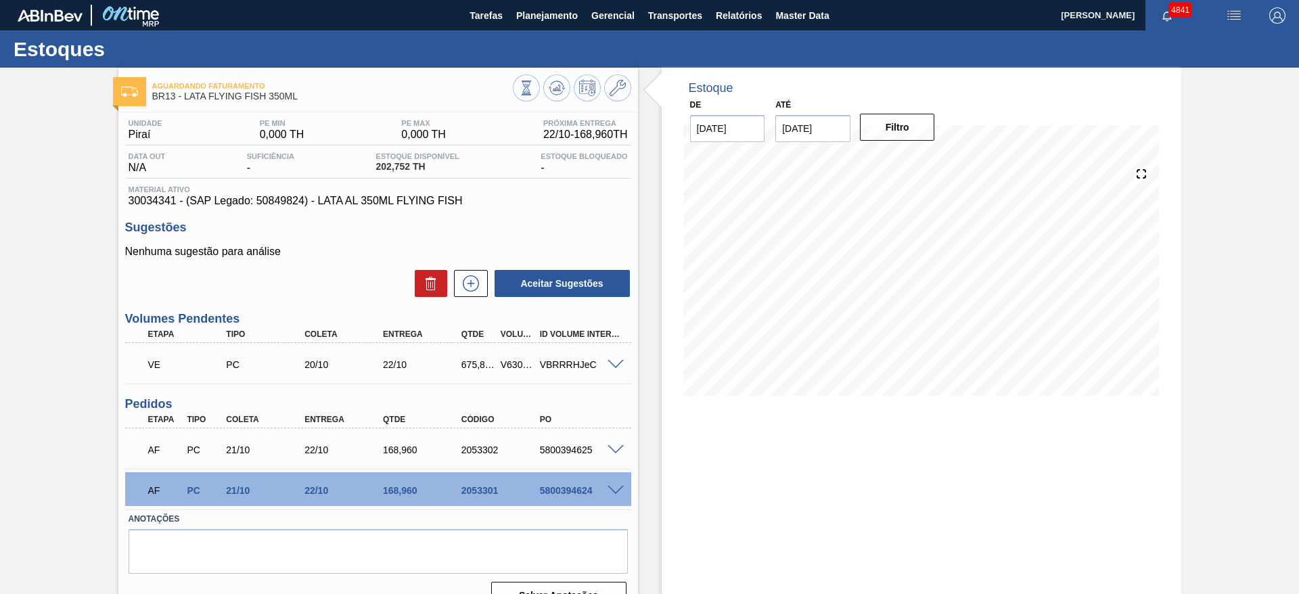
click at [617, 366] on span at bounding box center [616, 365] width 16 height 10
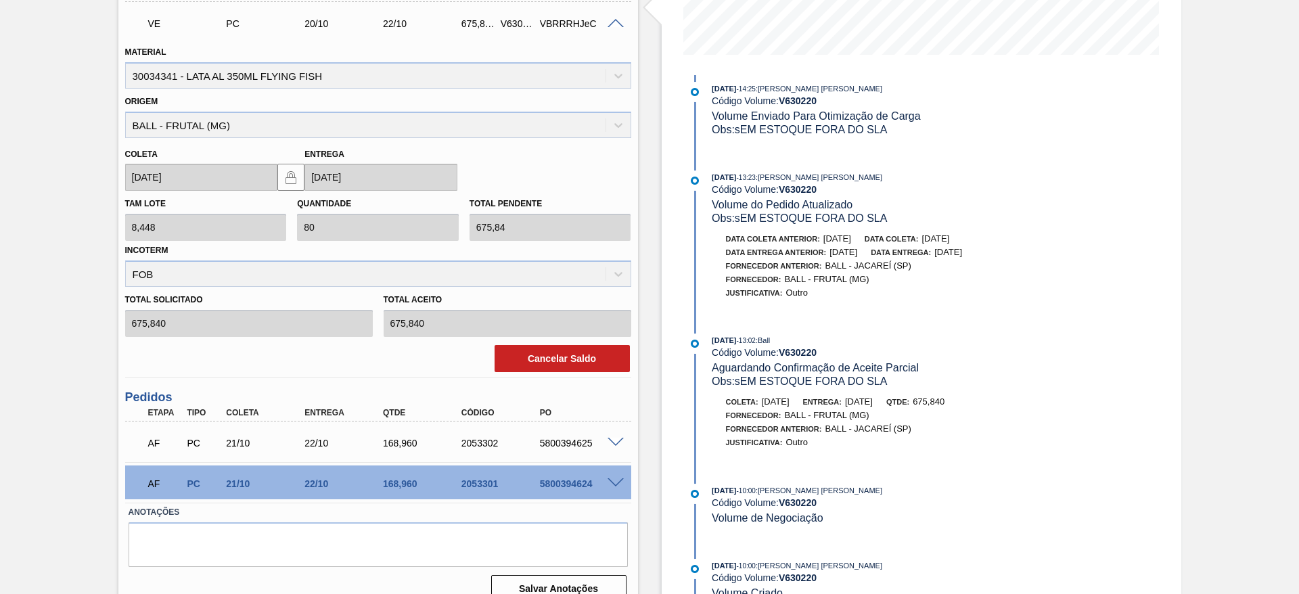
scroll to position [361, 0]
